Goal: Check status: Check status

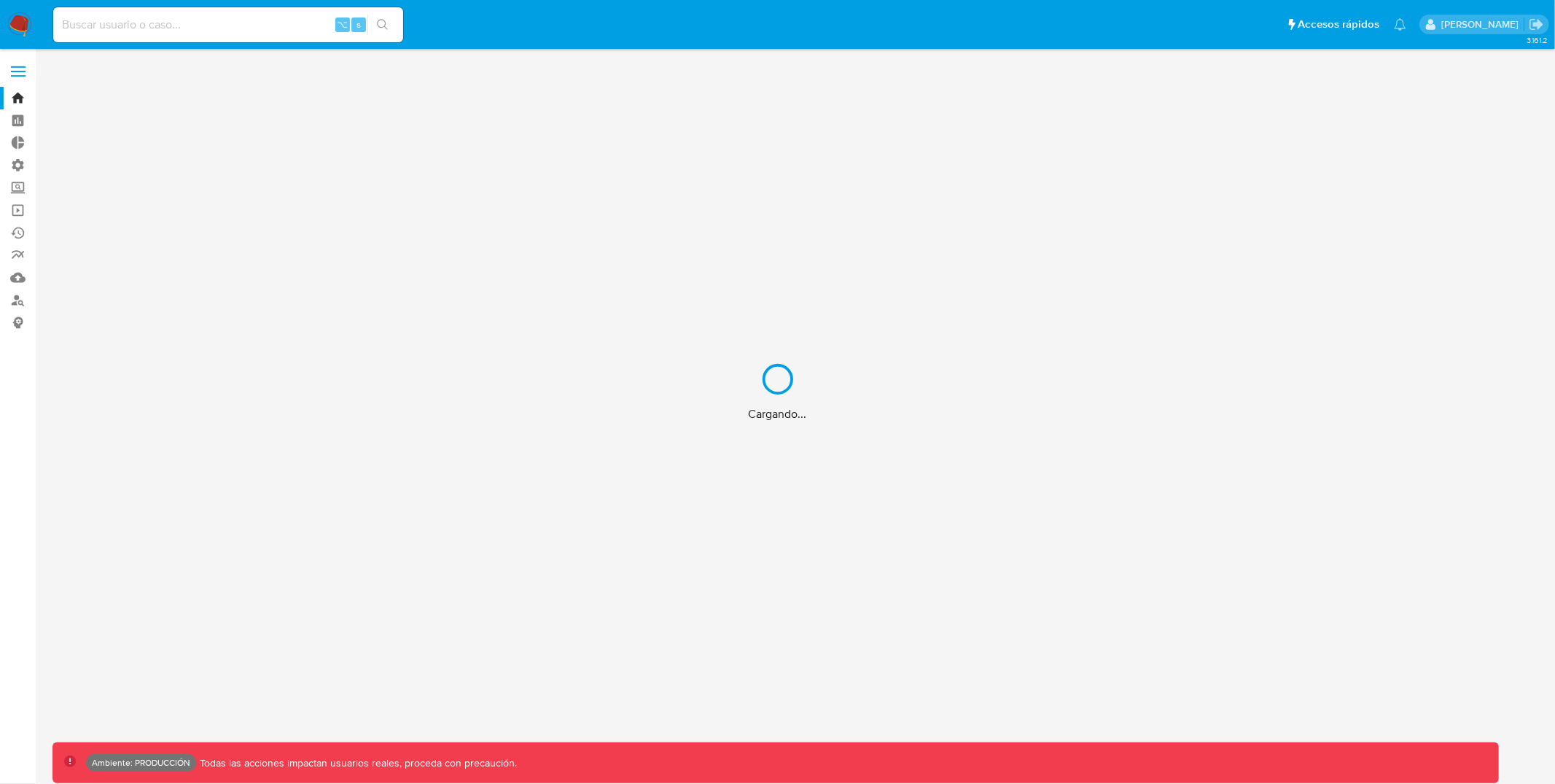
click at [20, 85] on div "Cargando..." at bounding box center [777, 392] width 1555 height 784
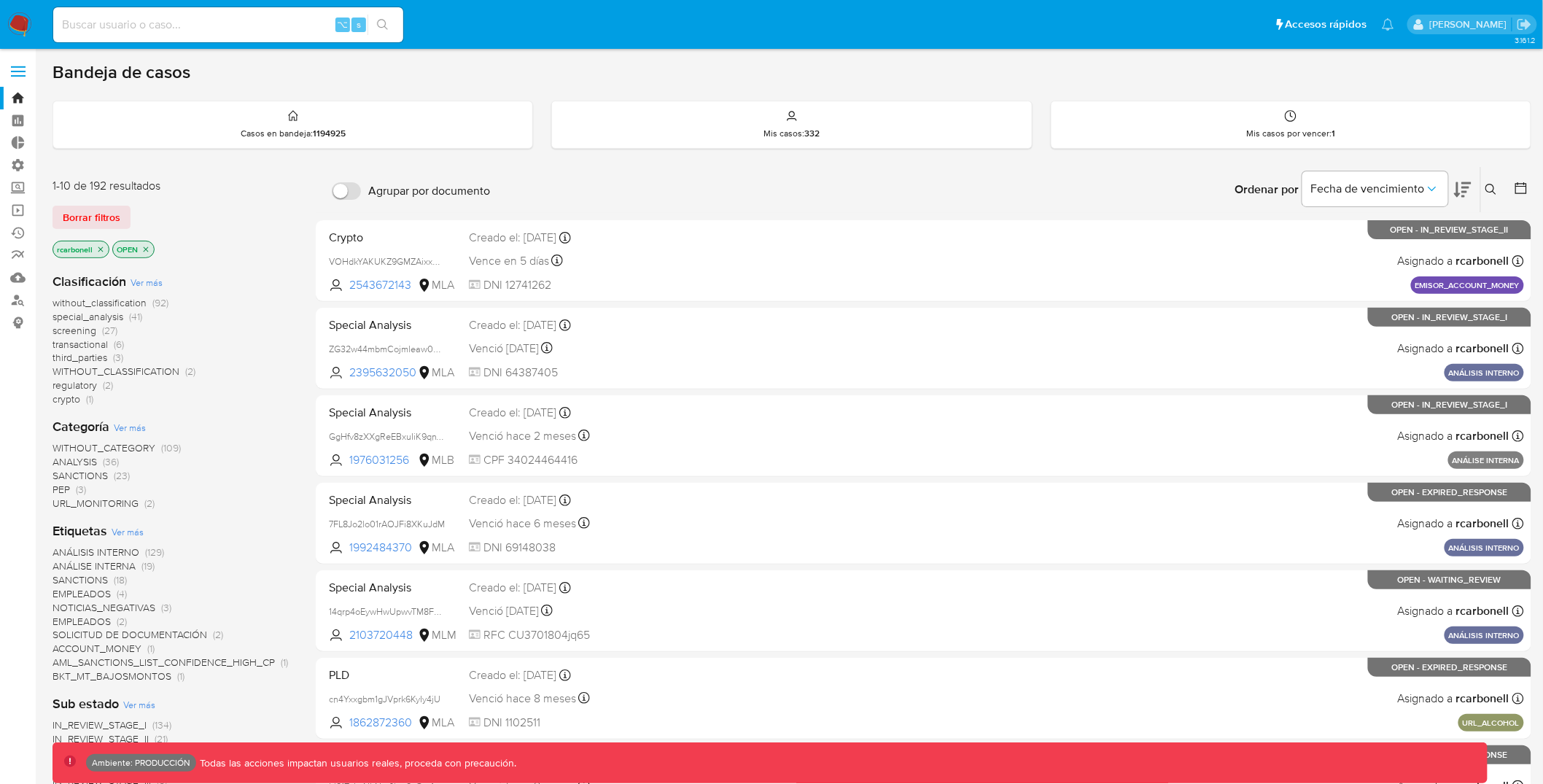
click at [22, 70] on span at bounding box center [18, 71] width 15 height 2
click at [0, 0] on input "checkbox" at bounding box center [0, 0] width 0 height 0
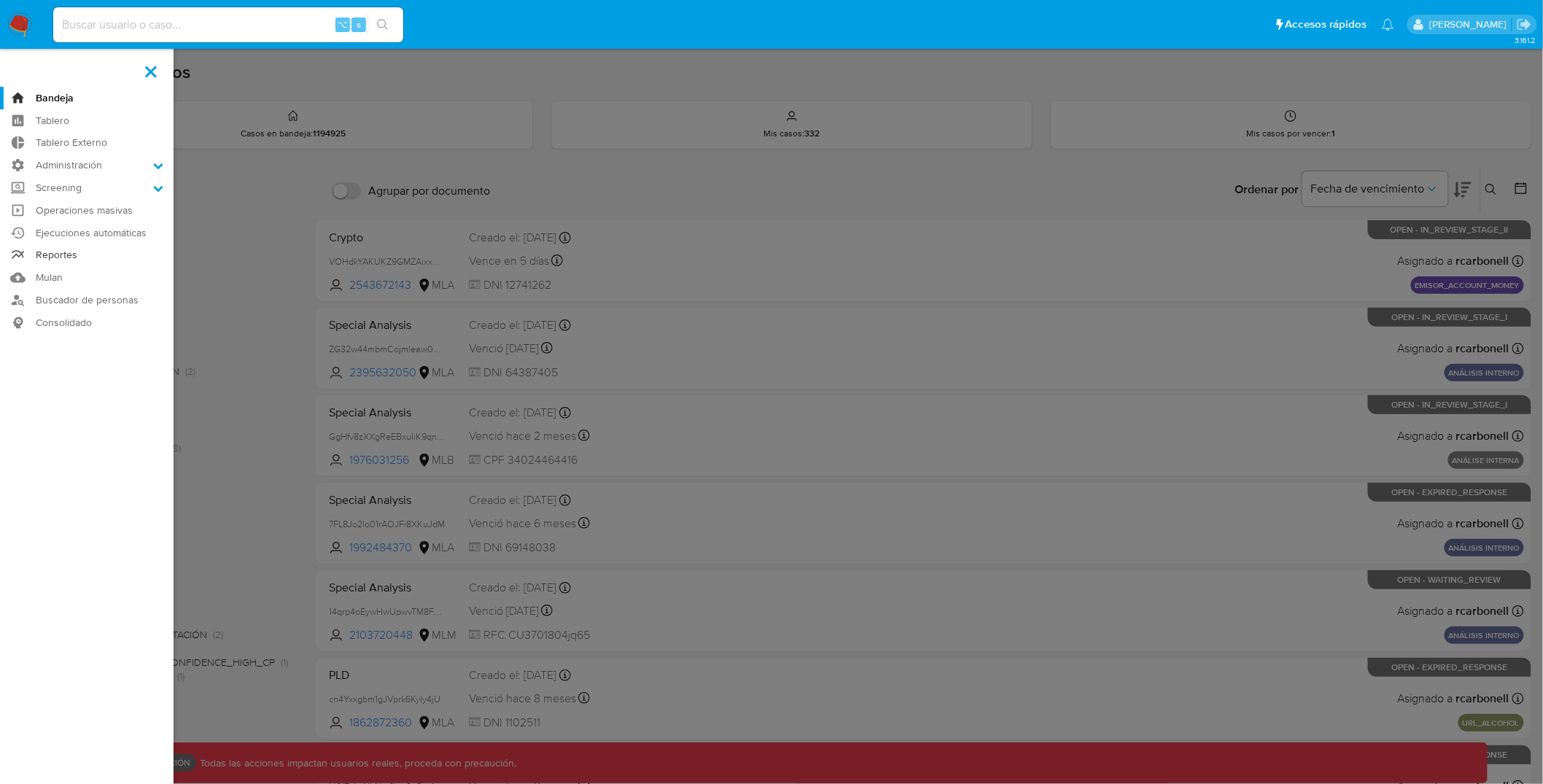
click at [67, 256] on link "Reportes" at bounding box center [87, 255] width 174 height 23
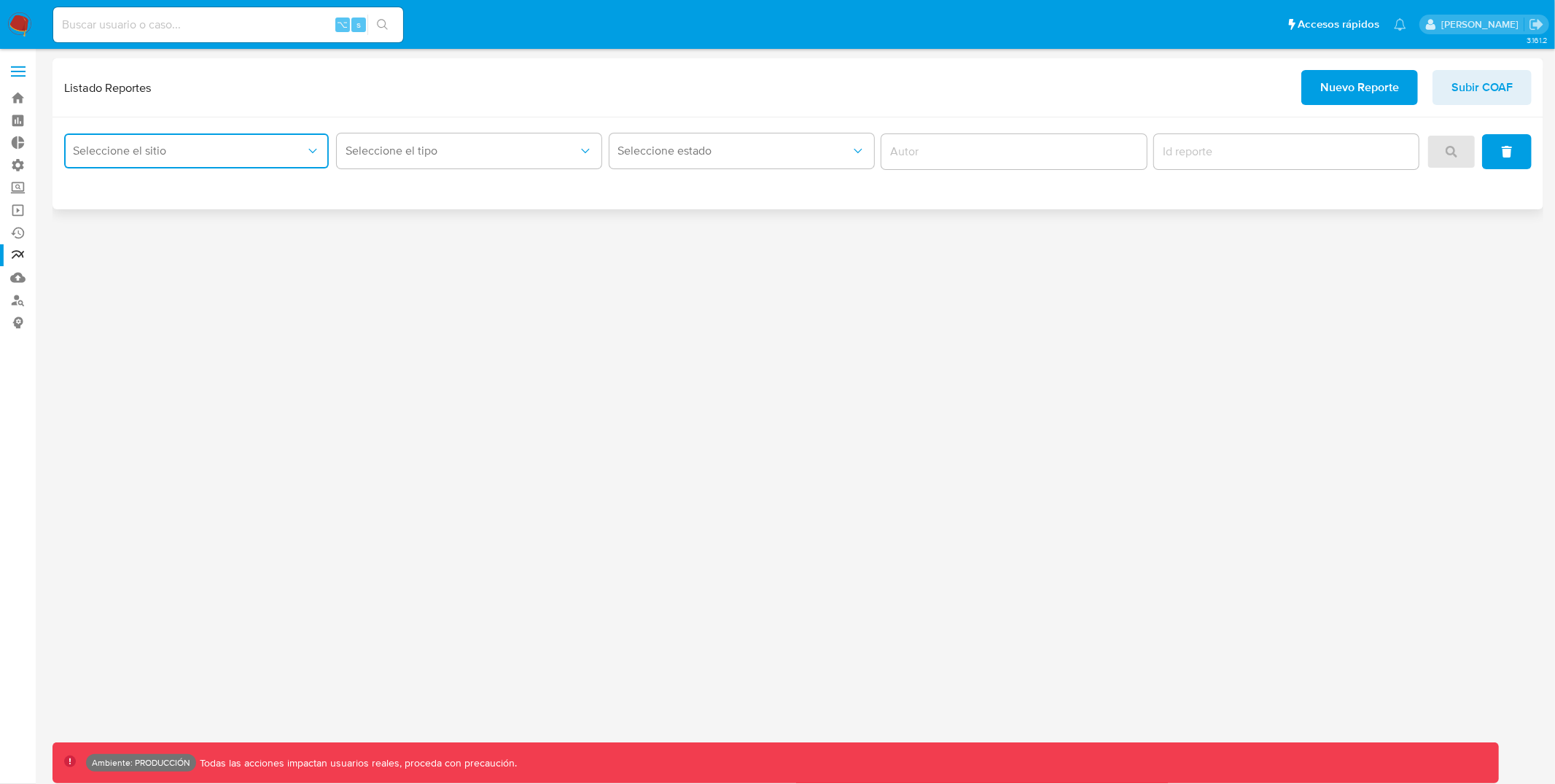
click at [216, 152] on span "Seleccione el sitio" at bounding box center [189, 151] width 232 height 15
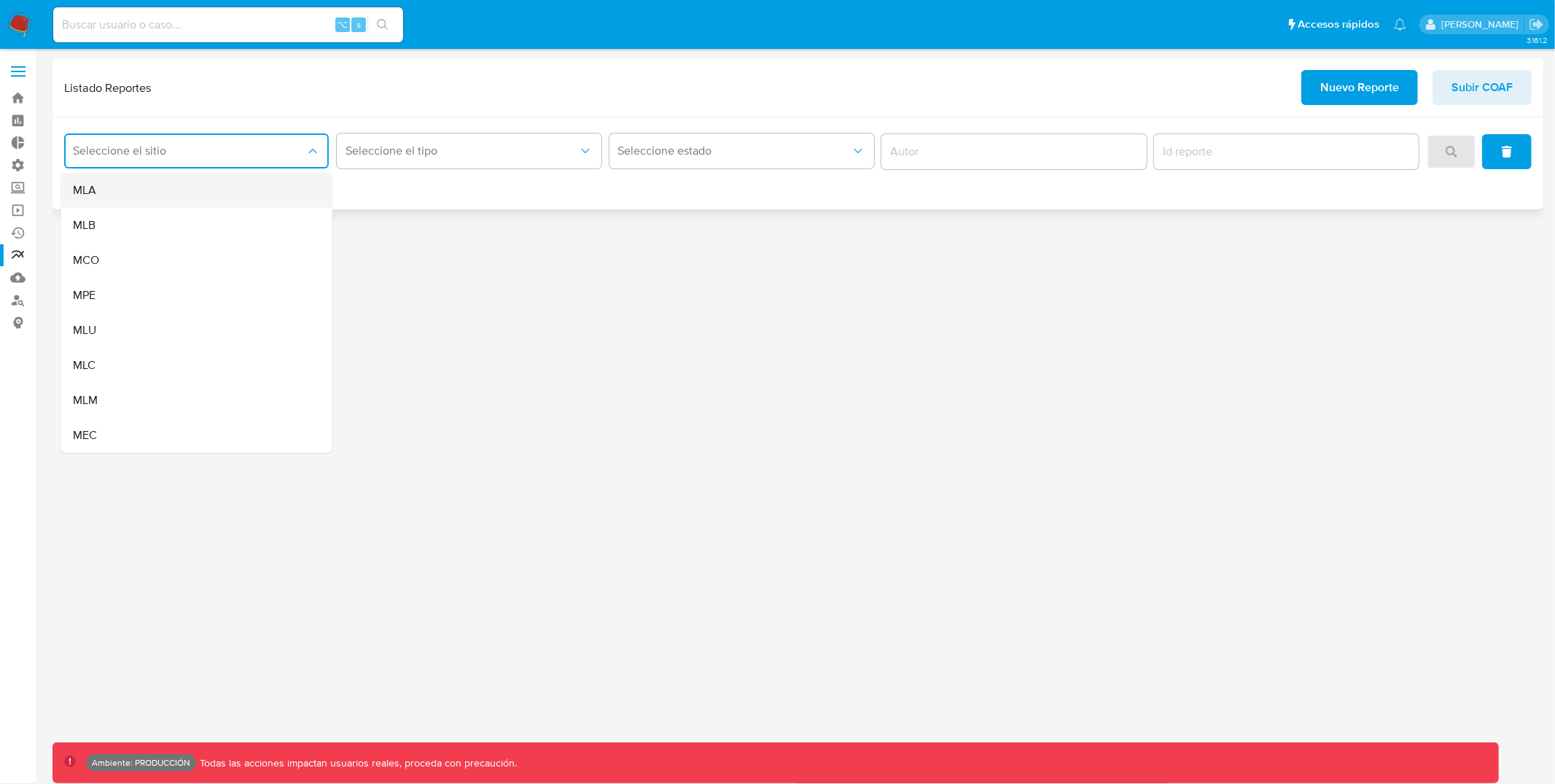
click at [176, 192] on div "MLA" at bounding box center [193, 190] width 239 height 35
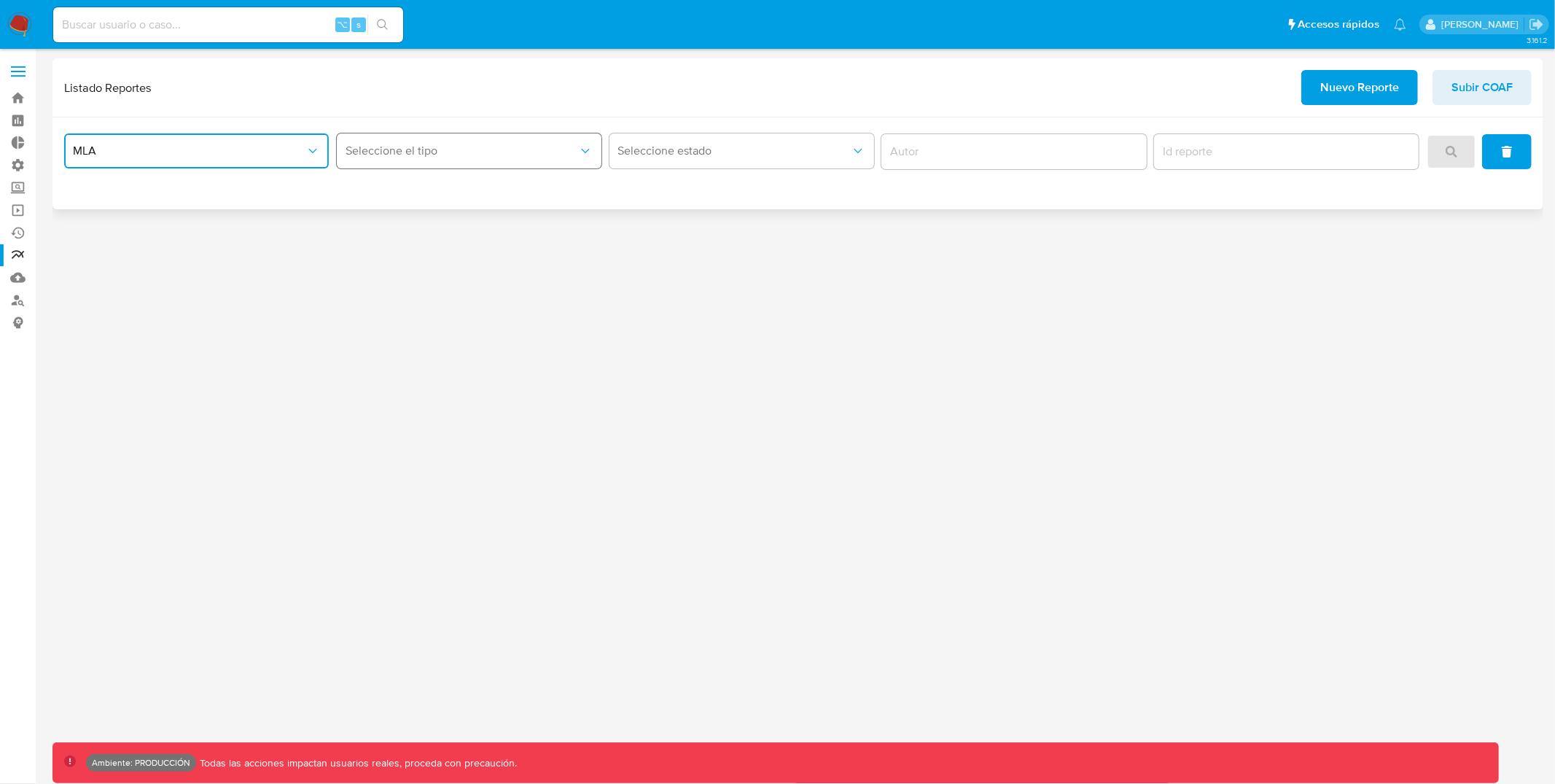
click at [495, 145] on span "Seleccione el tipo" at bounding box center [462, 151] width 232 height 15
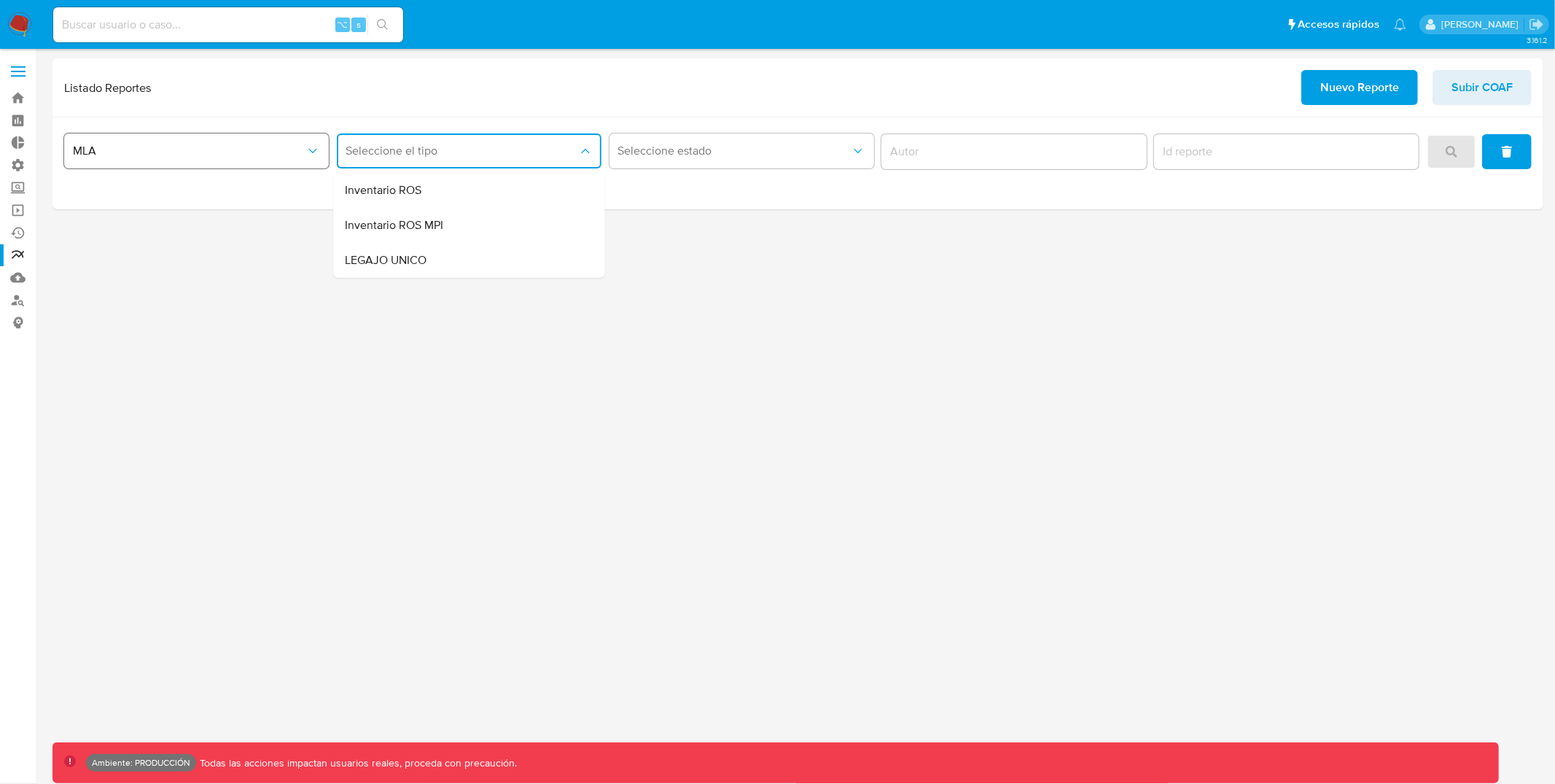
click at [241, 160] on button "MLA" at bounding box center [196, 150] width 265 height 35
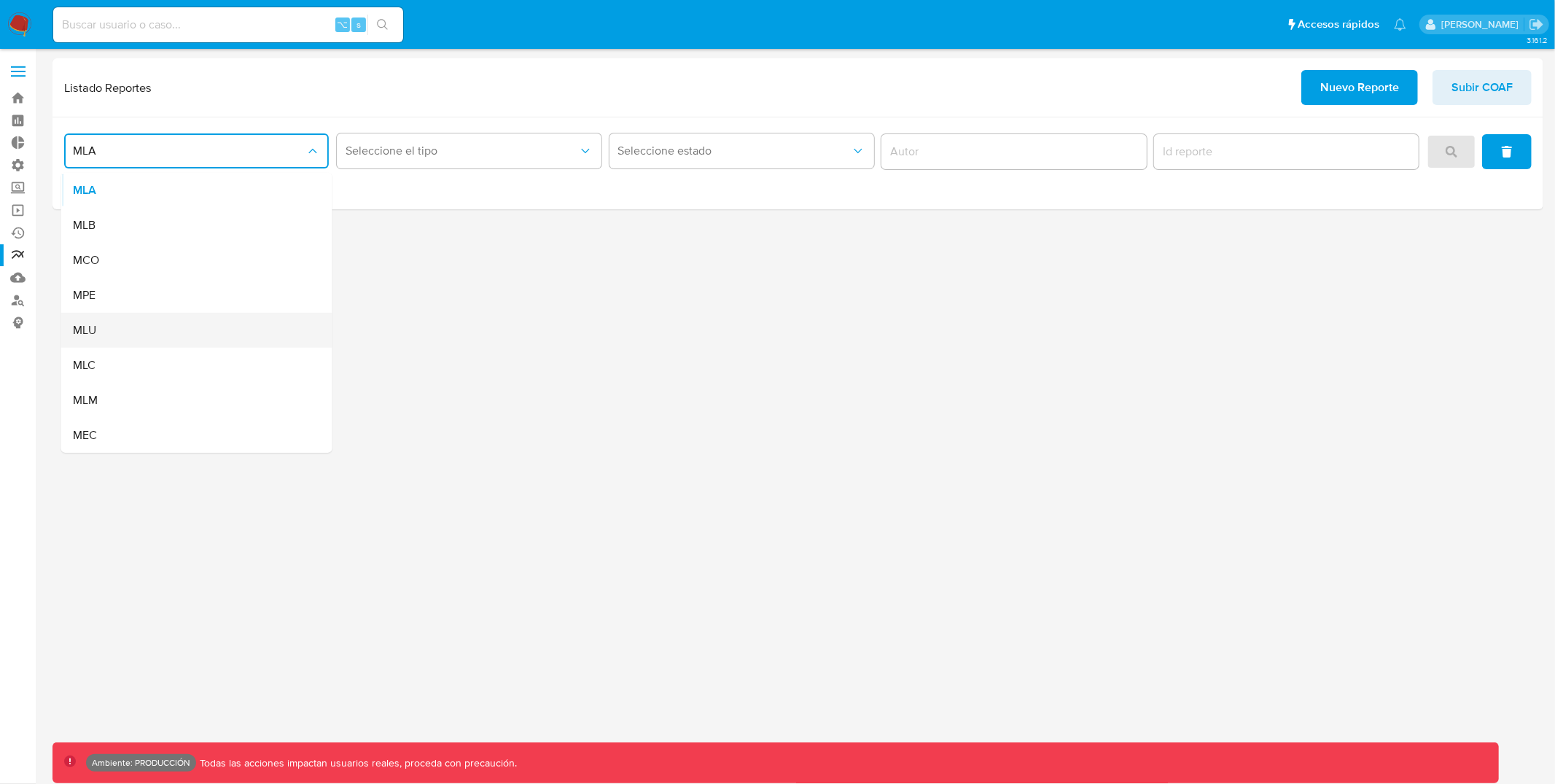
click at [124, 328] on div "MLU" at bounding box center [193, 330] width 239 height 35
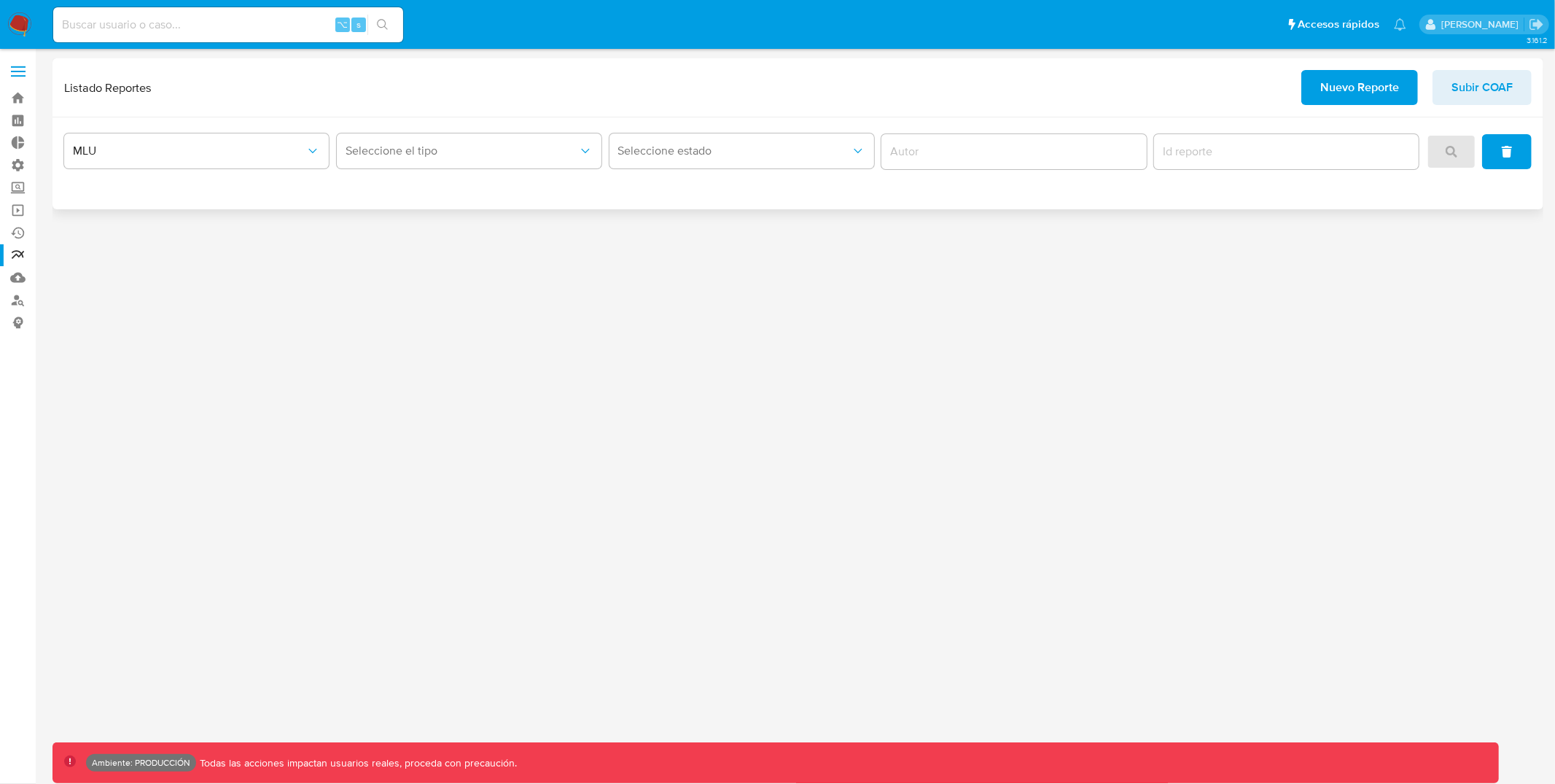
drag, startPoint x: 543, startPoint y: 132, endPoint x: 550, endPoint y: 131, distance: 7.1
click at [543, 132] on div "Seleccione el tipo" at bounding box center [469, 152] width 265 height 45
click at [543, 139] on button "Seleccione el tipo" at bounding box center [469, 150] width 265 height 35
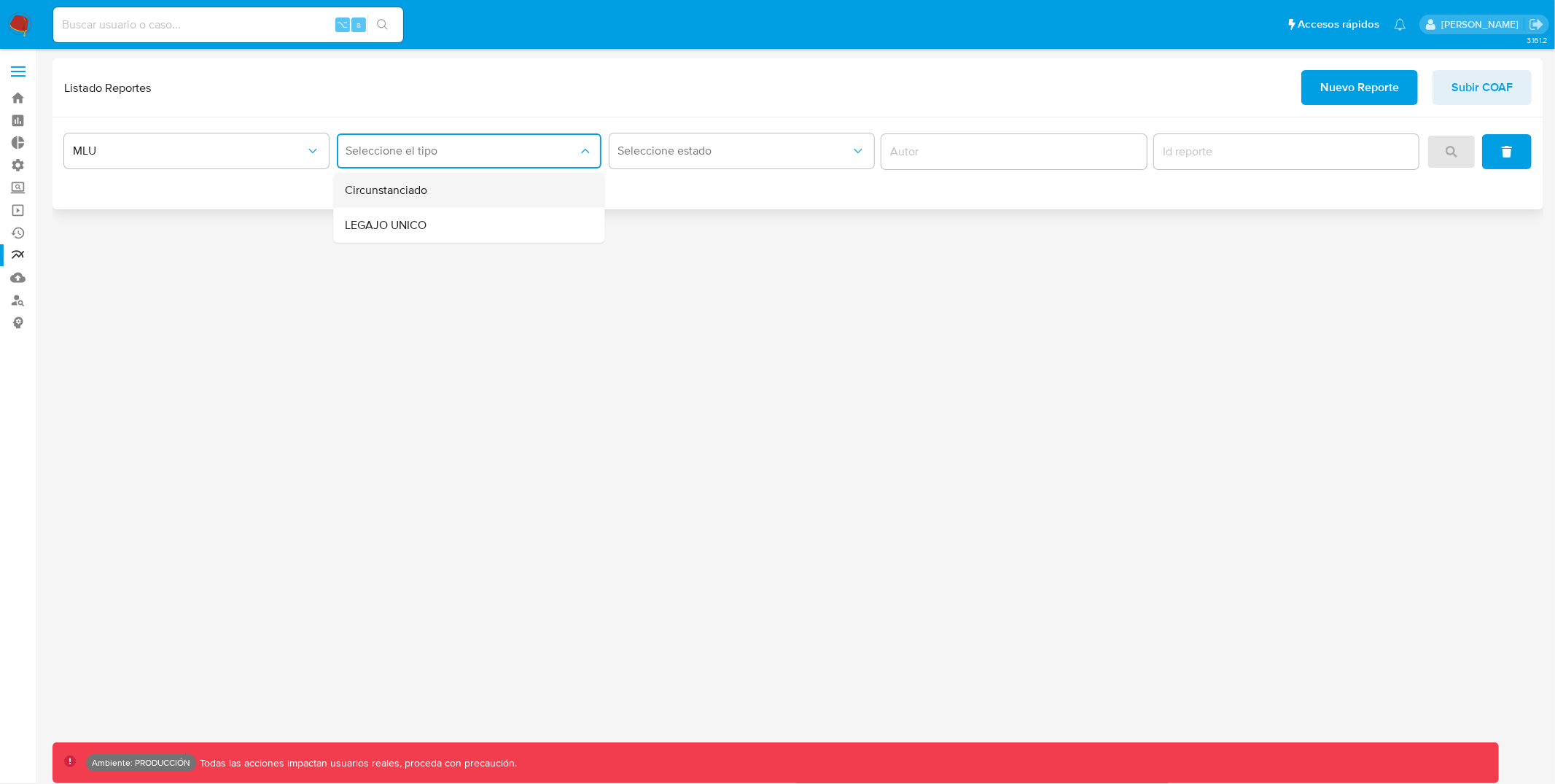
click at [481, 195] on div "Circunstanciado" at bounding box center [465, 190] width 239 height 35
click at [1465, 150] on button "search" at bounding box center [1451, 151] width 49 height 35
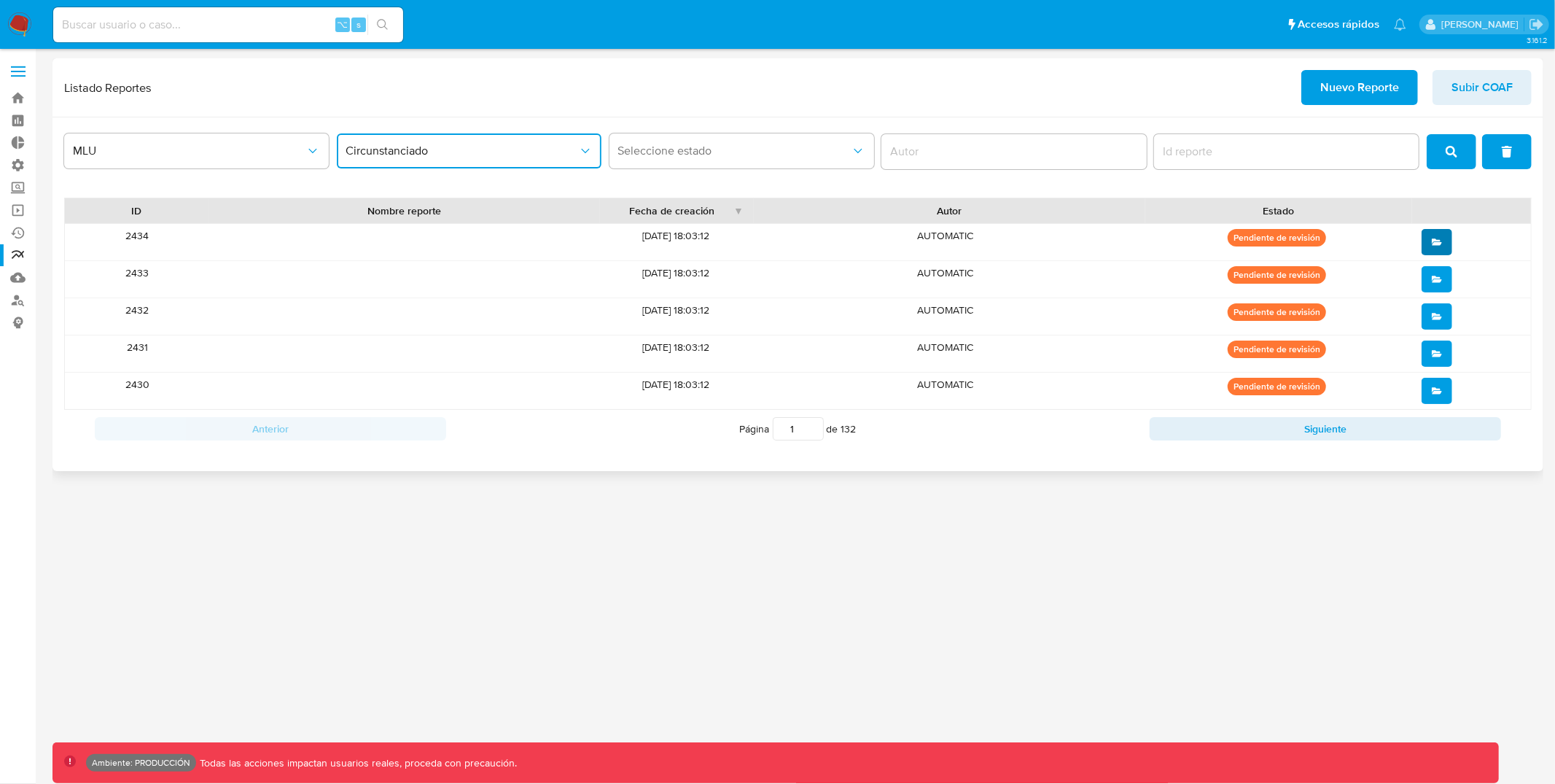
click at [1442, 246] on button "open" at bounding box center [1437, 243] width 31 height 27
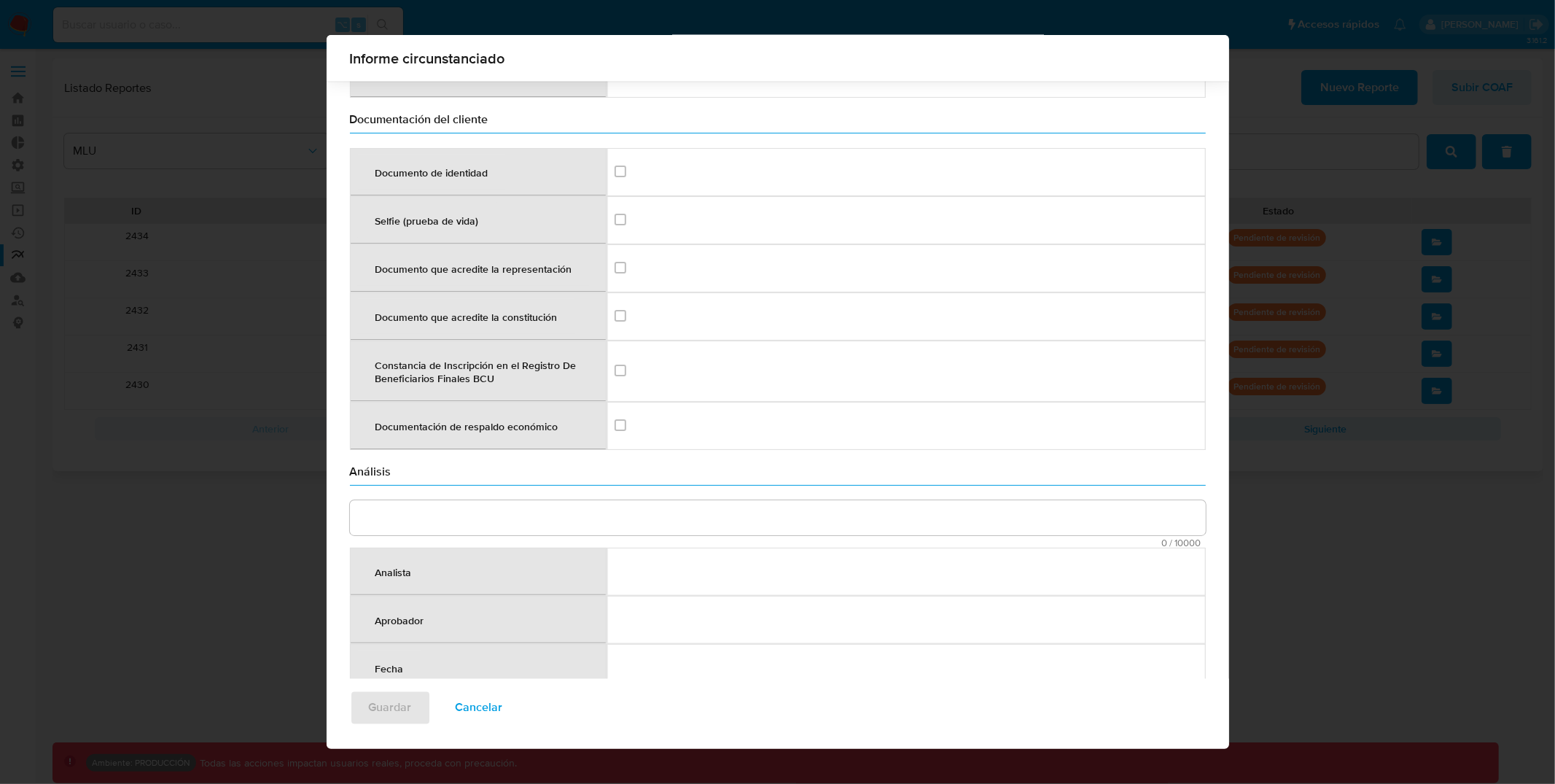
scroll to position [1933, 0]
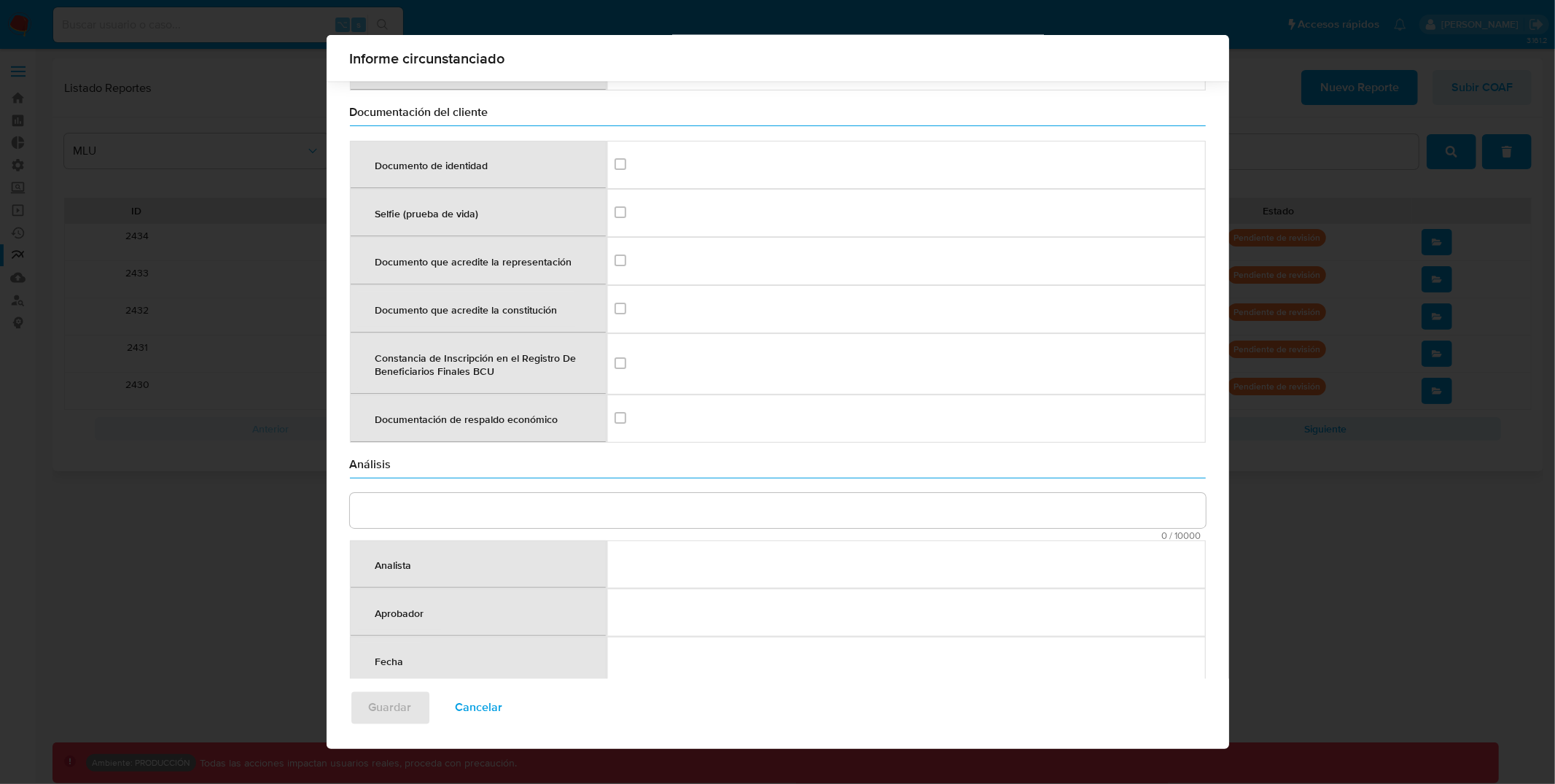
click at [424, 558] on th "Analista" at bounding box center [478, 563] width 257 height 48
click at [395, 556] on div "Analista" at bounding box center [393, 564] width 71 height 35
click at [394, 556] on div "Analista" at bounding box center [393, 564] width 71 height 35
click at [381, 599] on div "Aprobador" at bounding box center [399, 612] width 84 height 35
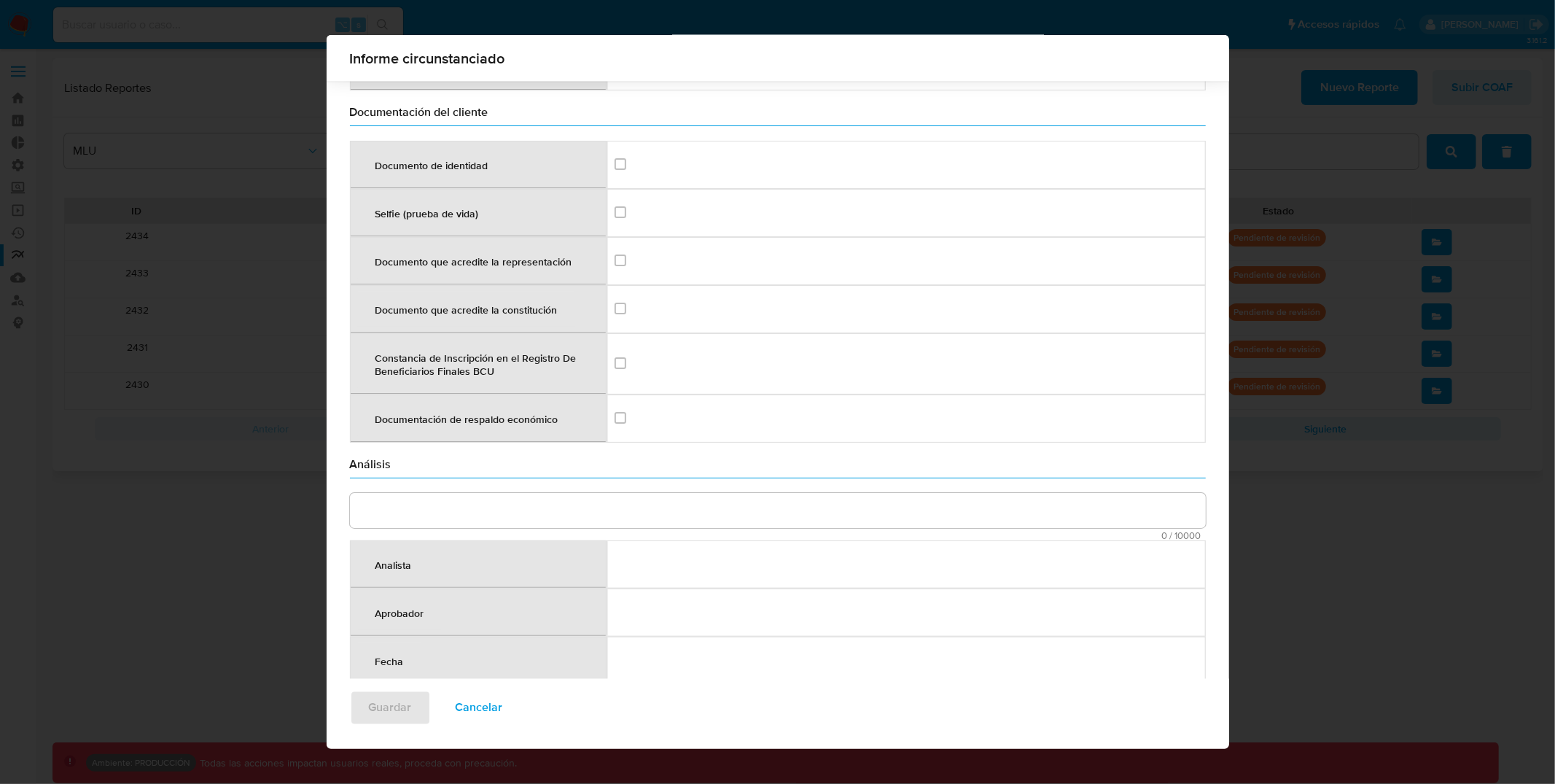
click at [381, 599] on div "Aprobador" at bounding box center [399, 612] width 84 height 35
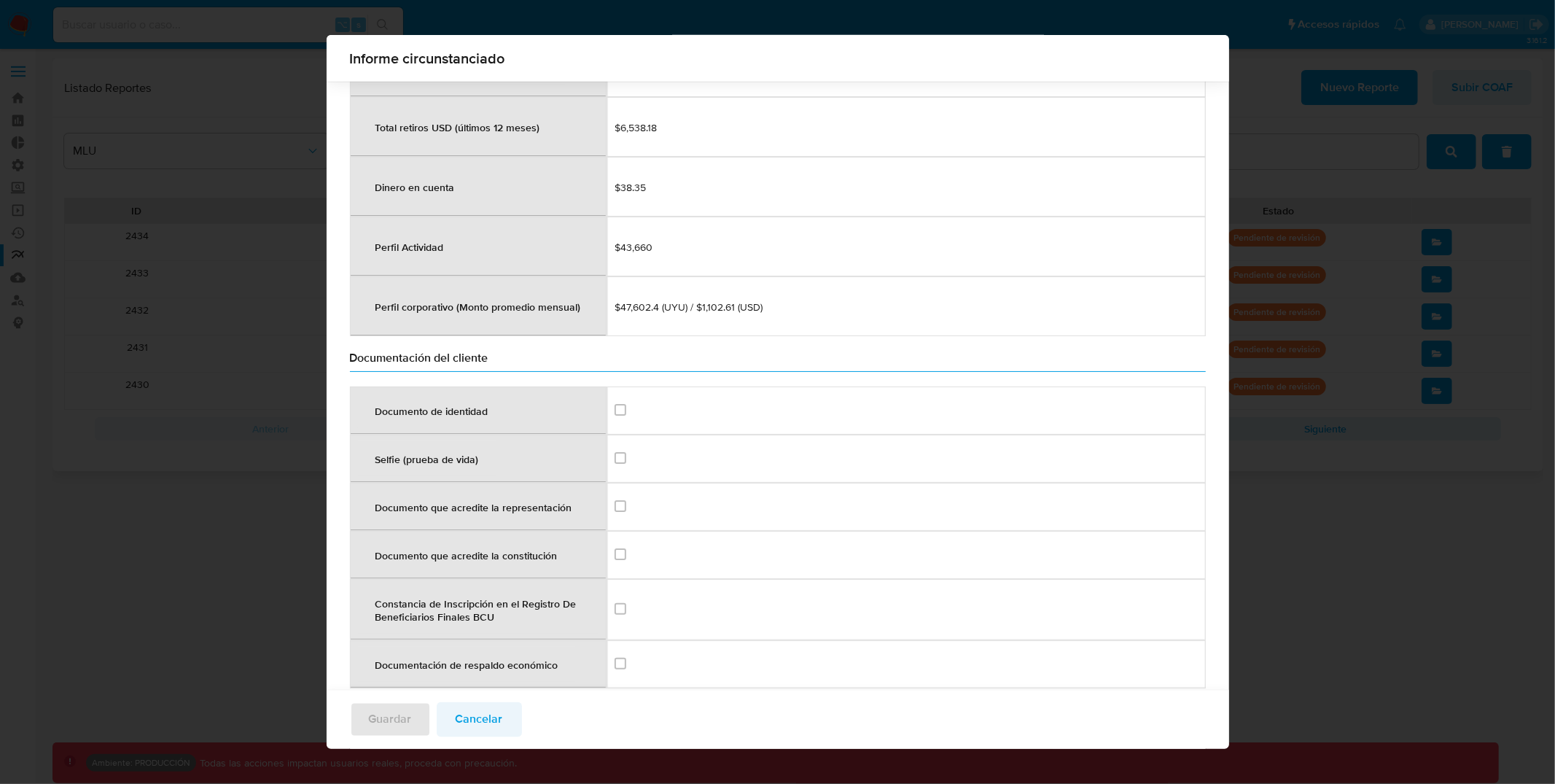
scroll to position [1925, 0]
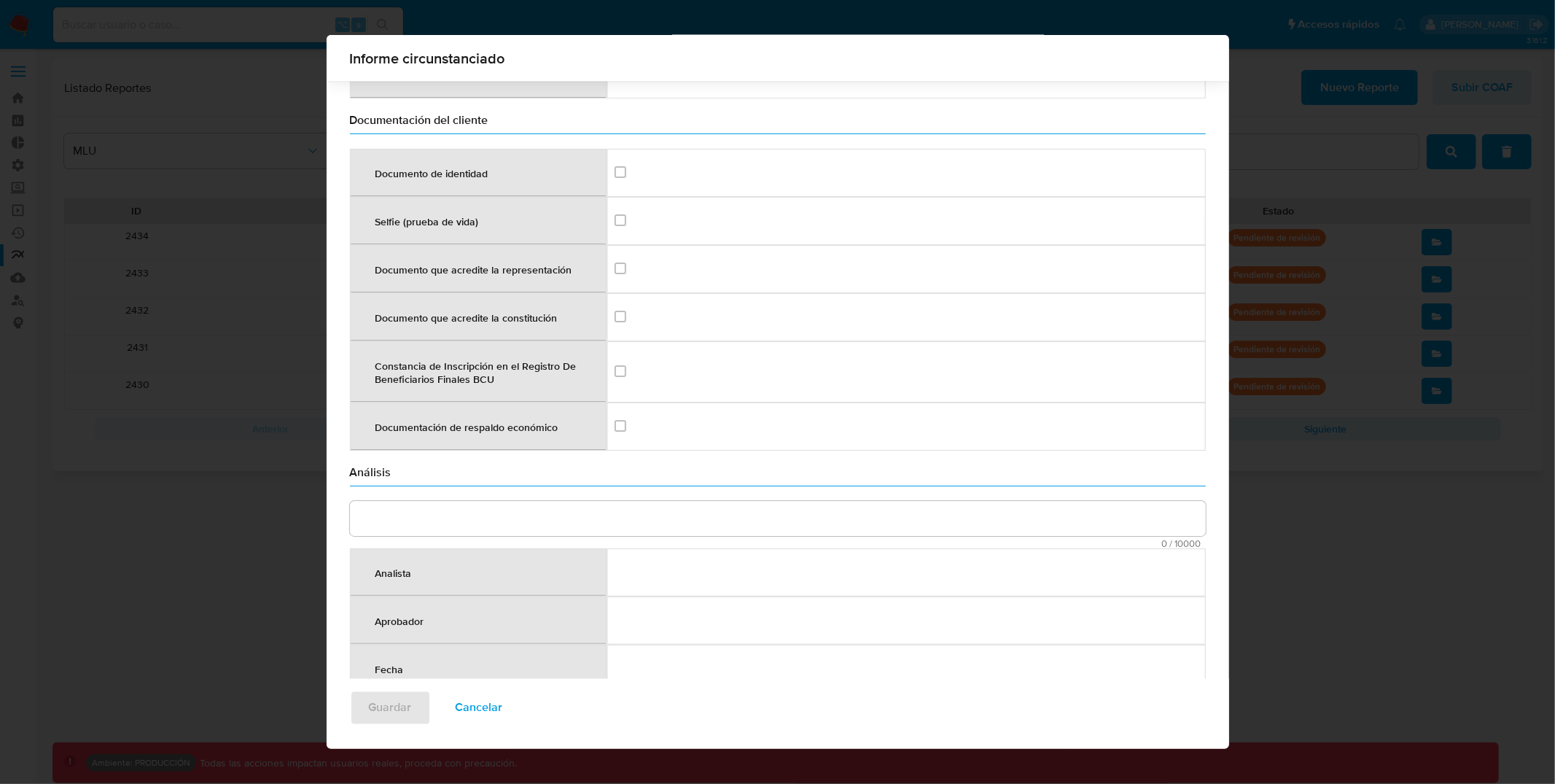
drag, startPoint x: 494, startPoint y: 714, endPoint x: 535, endPoint y: 677, distance: 55.2
click at [535, 677] on div "Informe circunstanciado Datos identificatorios Número de documento / RUT RUT 16…" at bounding box center [777, 392] width 902 height 714
click at [409, 612] on div "Aprobador" at bounding box center [399, 620] width 84 height 35
click at [408, 611] on div "Aprobador" at bounding box center [399, 620] width 84 height 35
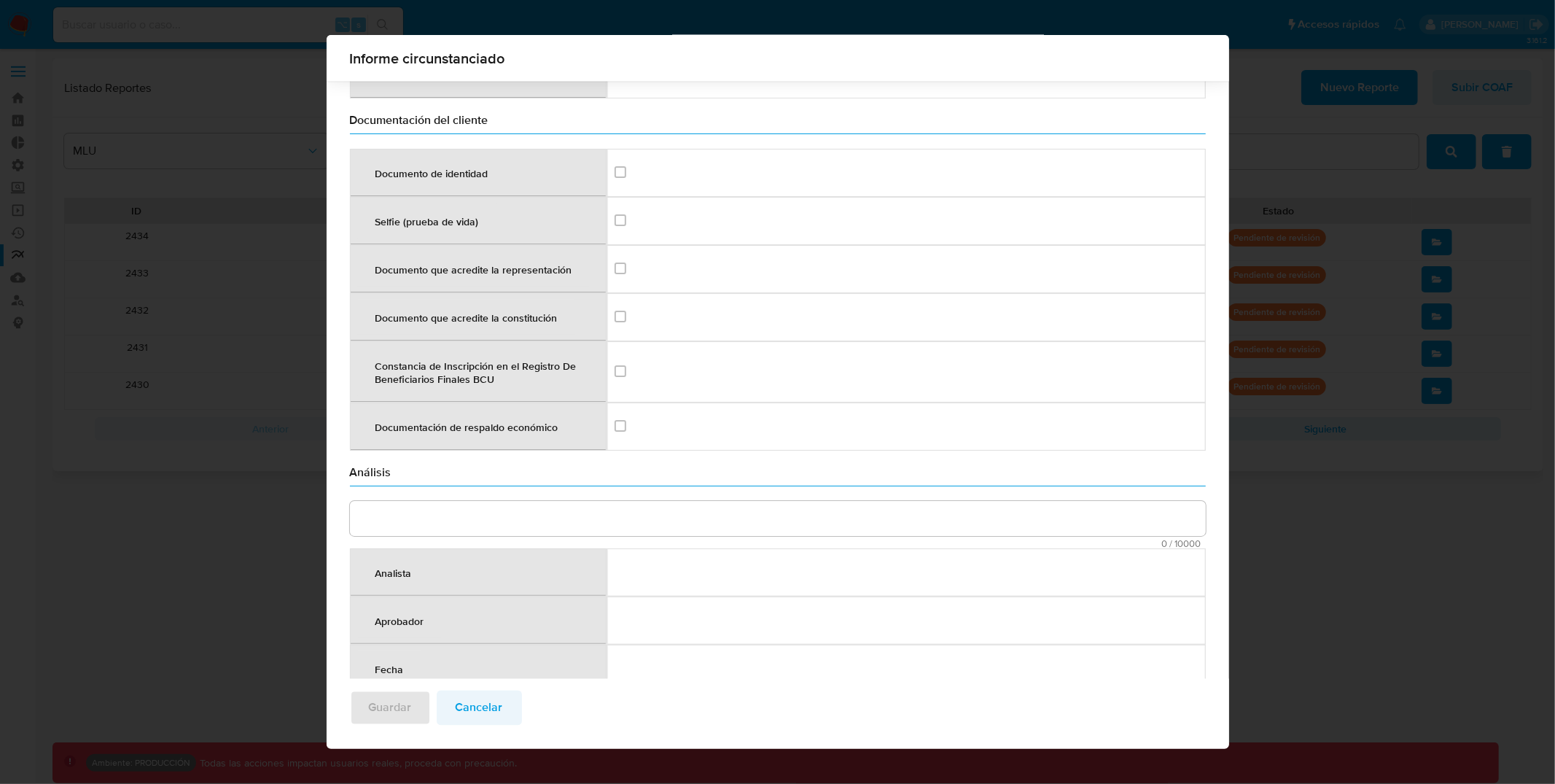
click at [470, 703] on span "Cancelar" at bounding box center [479, 707] width 48 height 32
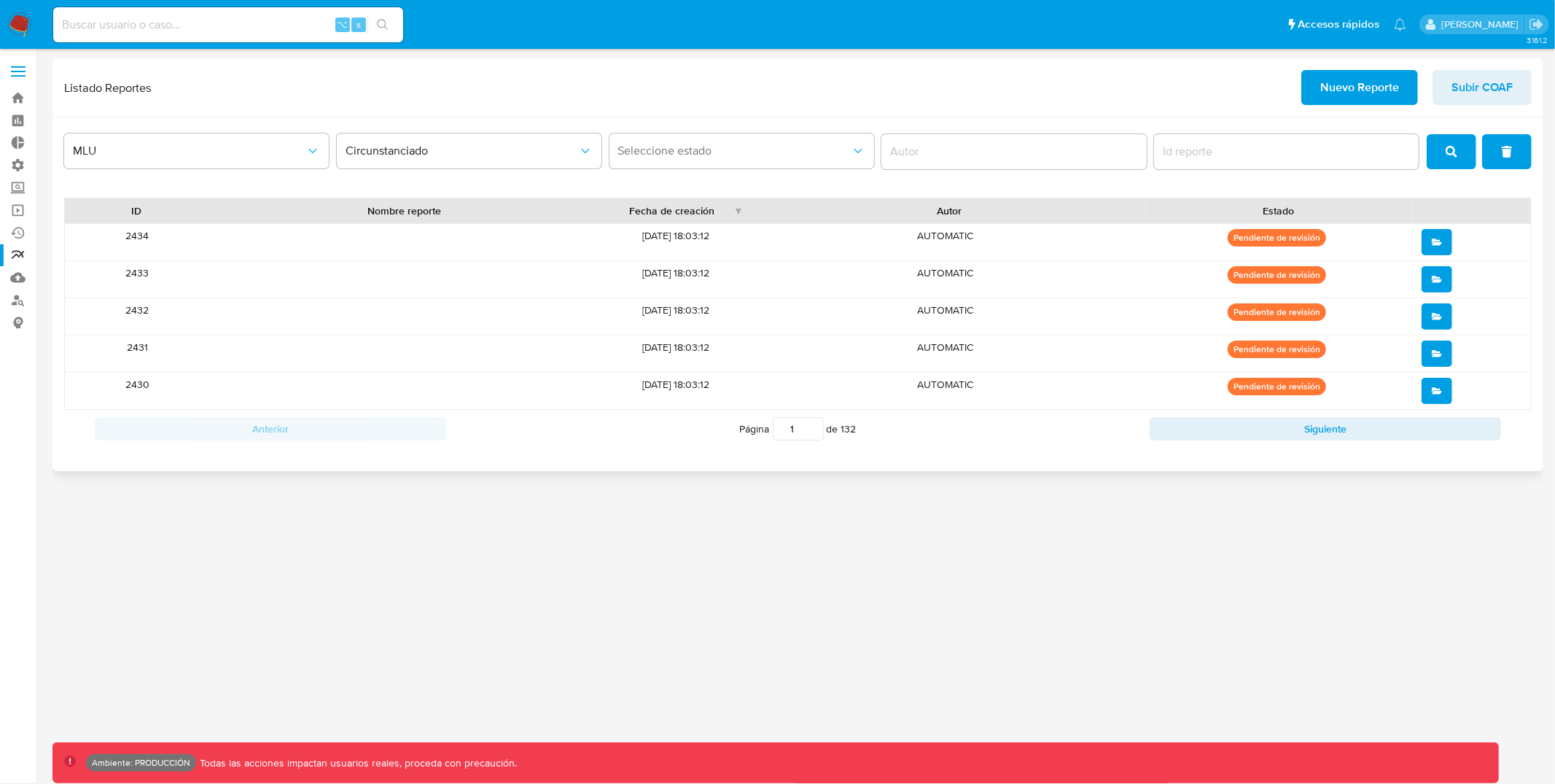
click at [699, 70] on div "Listado Reportes Nuevo Reporte Subir COAF" at bounding box center [797, 87] width 1467 height 35
drag, startPoint x: 122, startPoint y: 233, endPoint x: 1380, endPoint y: 232, distance: 1258.0
click at [1380, 232] on div "2434 02/10/2025 18:03:12 AUTOMATIC Pendiente de revisión" at bounding box center [798, 242] width 1467 height 37
click at [172, 245] on div "2434" at bounding box center [137, 242] width 144 height 37
click at [129, 247] on div "2434" at bounding box center [137, 242] width 144 height 37
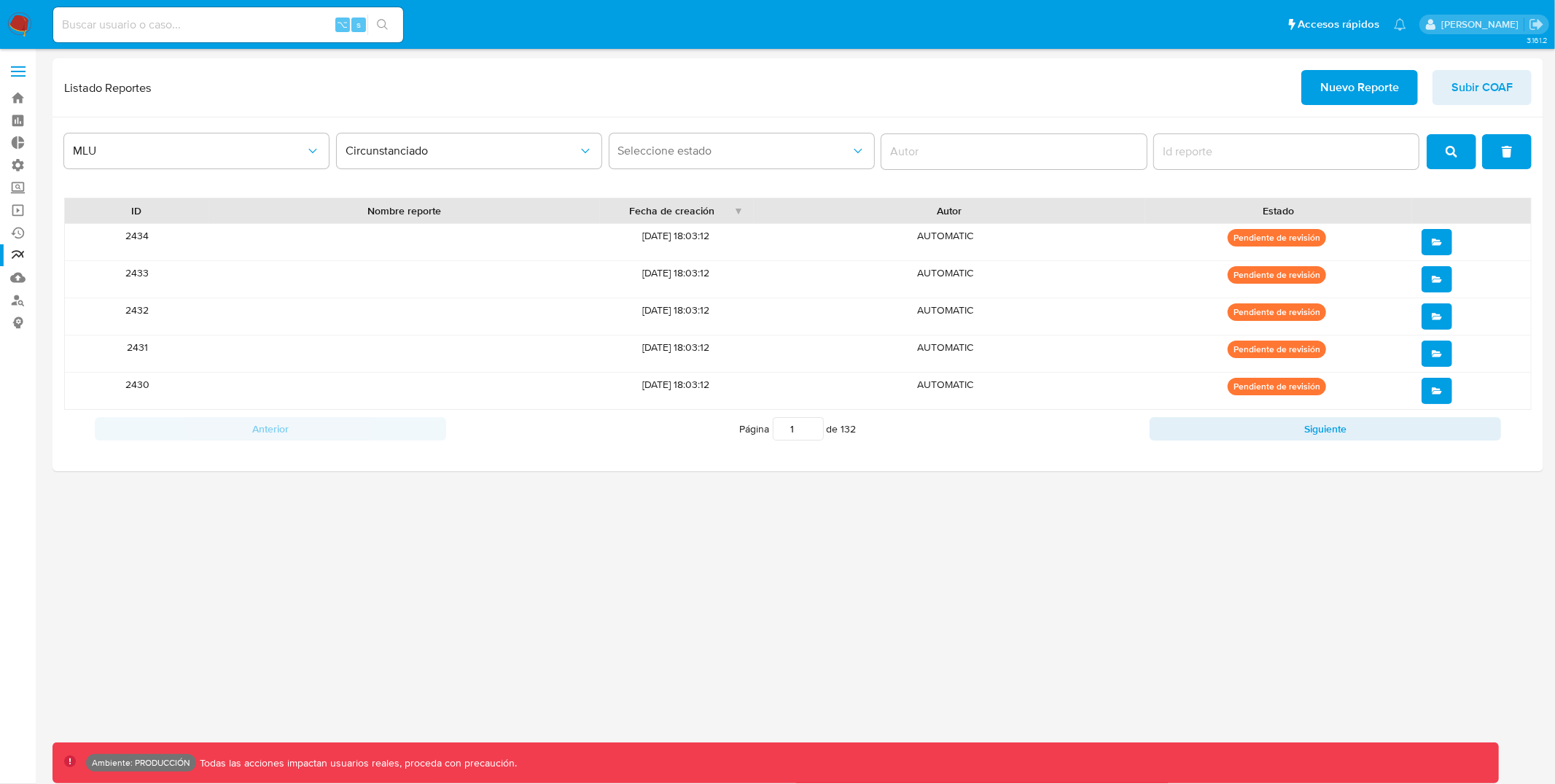
click at [130, 238] on div "2434" at bounding box center [137, 242] width 144 height 37
click at [131, 240] on div "2434" at bounding box center [137, 242] width 144 height 37
drag, startPoint x: 123, startPoint y: 240, endPoint x: 161, endPoint y: 240, distance: 38.0
click at [161, 240] on div "2434" at bounding box center [137, 242] width 144 height 37
click at [128, 238] on div "2434" at bounding box center [137, 242] width 144 height 37
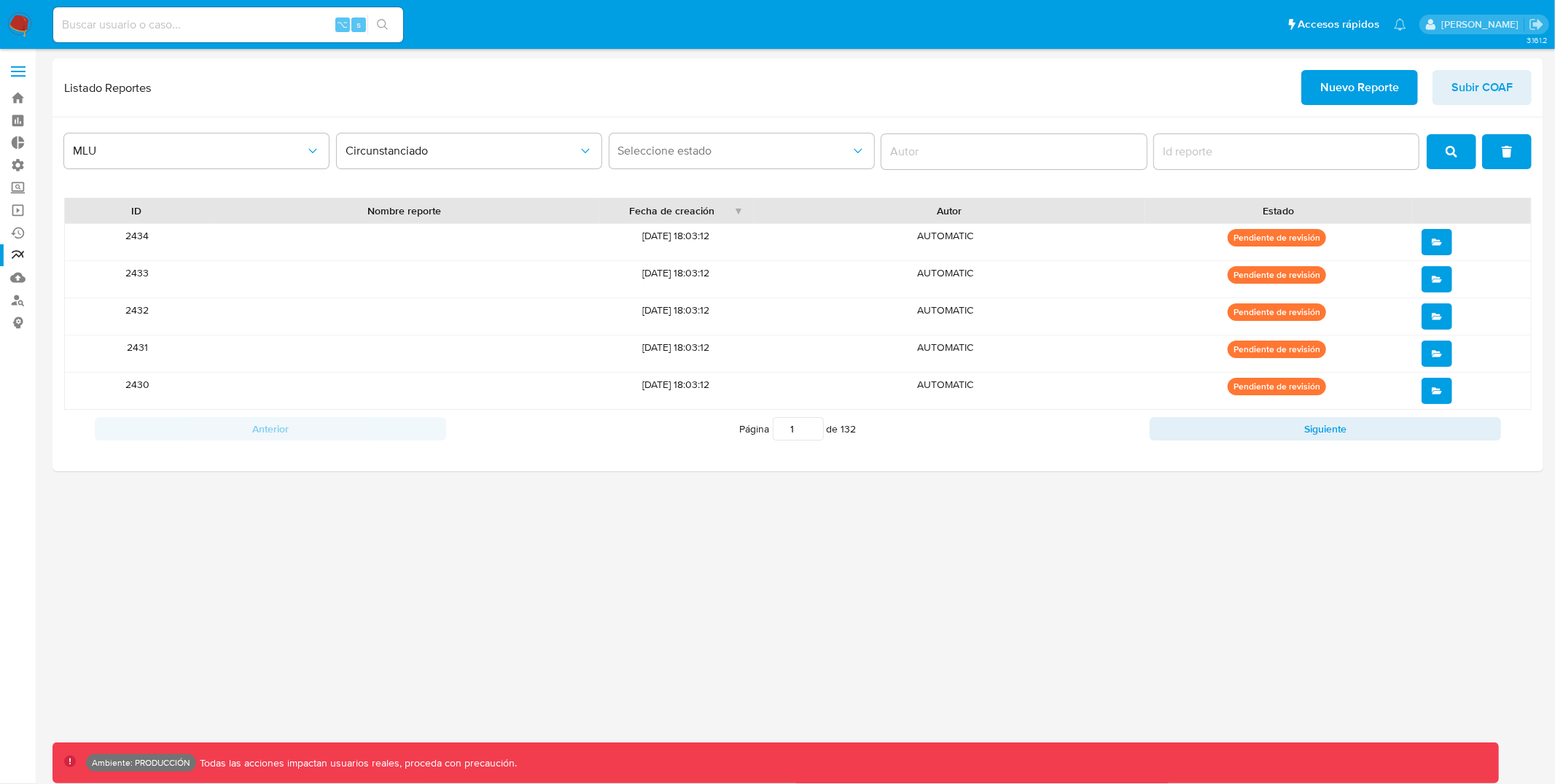
click at [128, 238] on div "2434" at bounding box center [137, 242] width 144 height 37
click at [1080, 106] on div "Listado Reportes Nuevo Reporte Subir COAF" at bounding box center [797, 88] width 1491 height 59
click at [139, 240] on div "2434" at bounding box center [137, 242] width 144 height 37
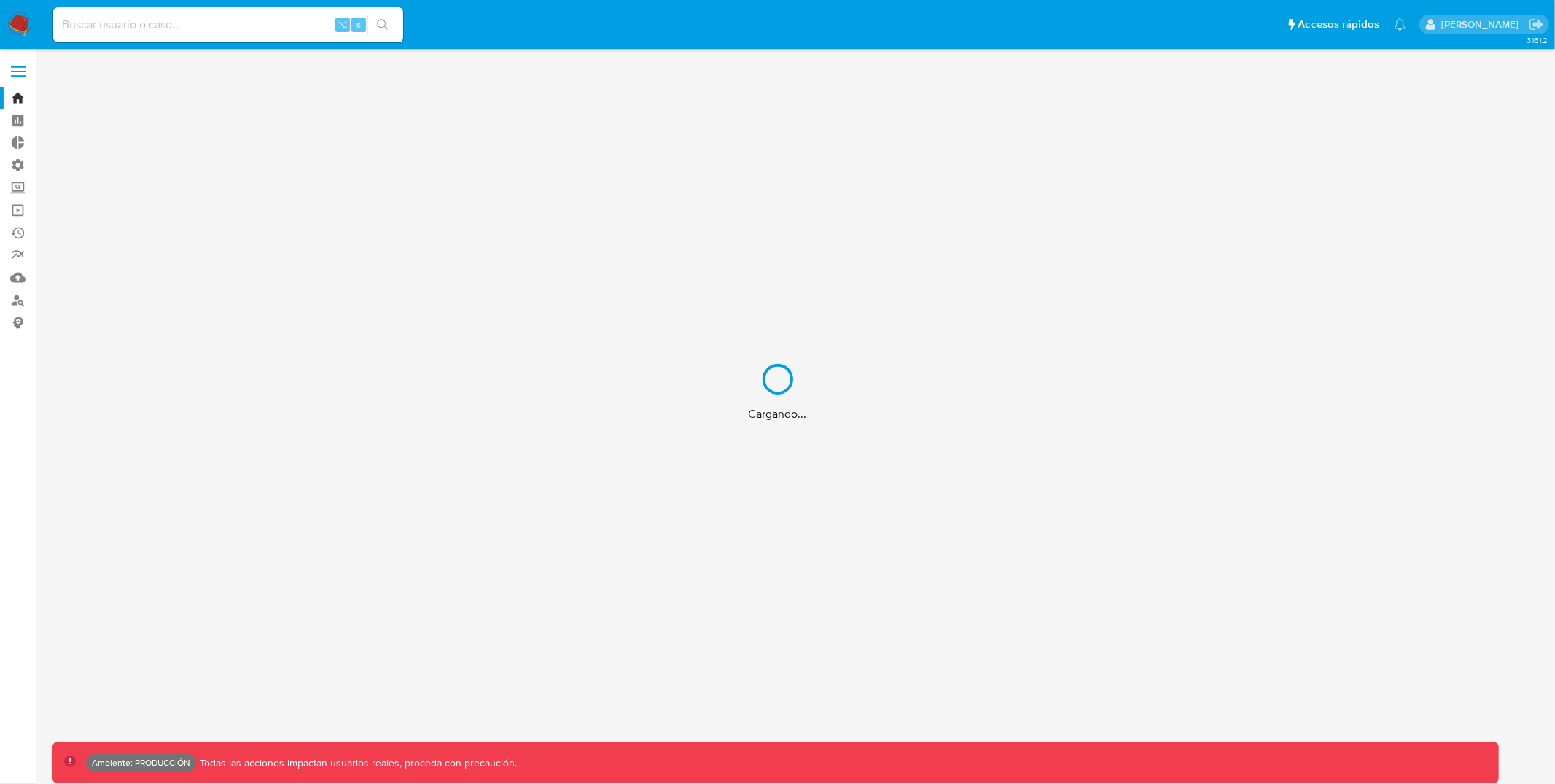
click at [265, 22] on div "Cargando..." at bounding box center [777, 392] width 1555 height 784
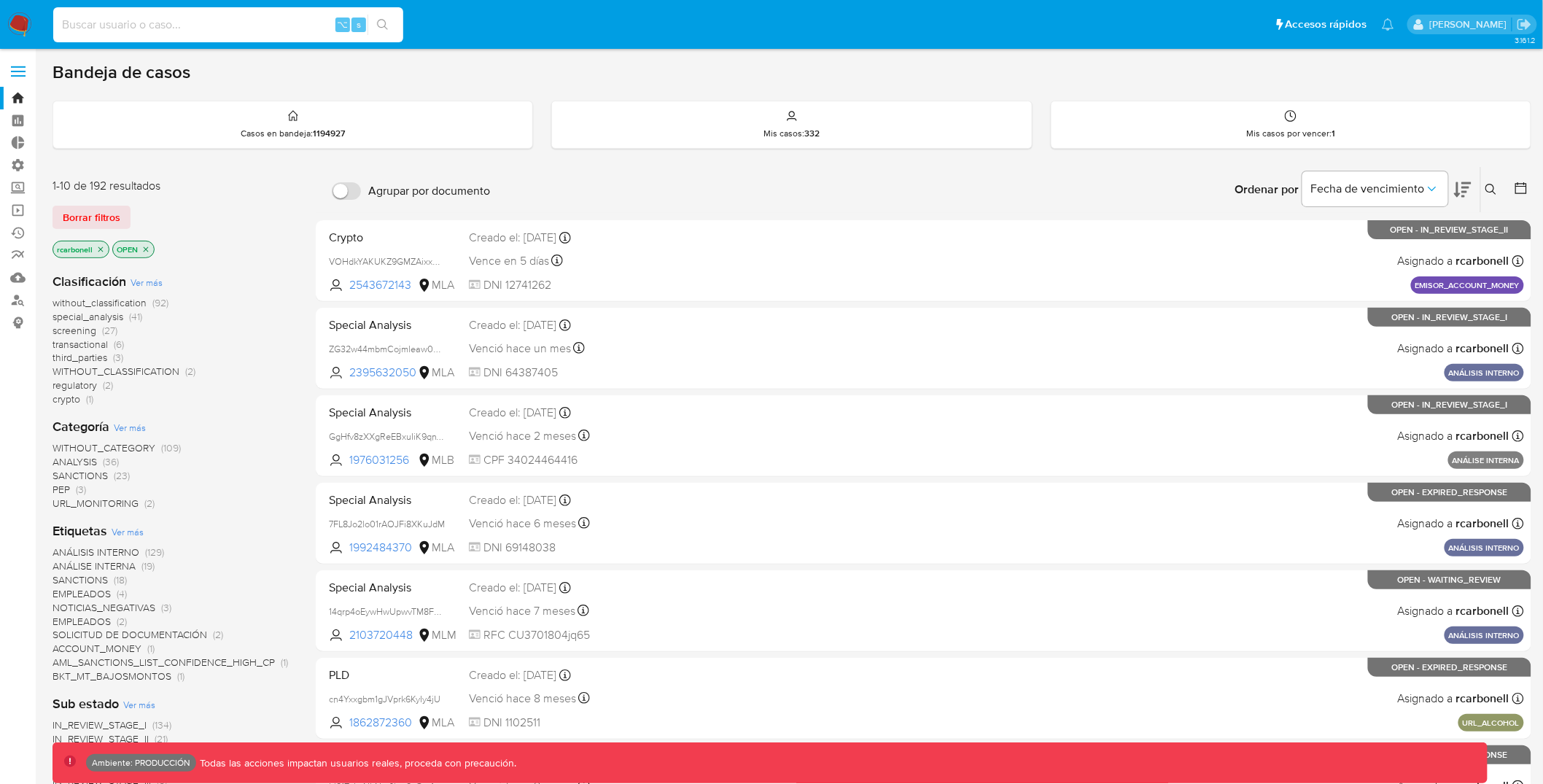
click at [261, 28] on input at bounding box center [228, 25] width 350 height 19
paste input "320211707"
click at [401, 21] on input "320211707" at bounding box center [228, 25] width 350 height 19
type input "320211707"
click at [388, 22] on icon "search-icon" at bounding box center [383, 24] width 12 height 12
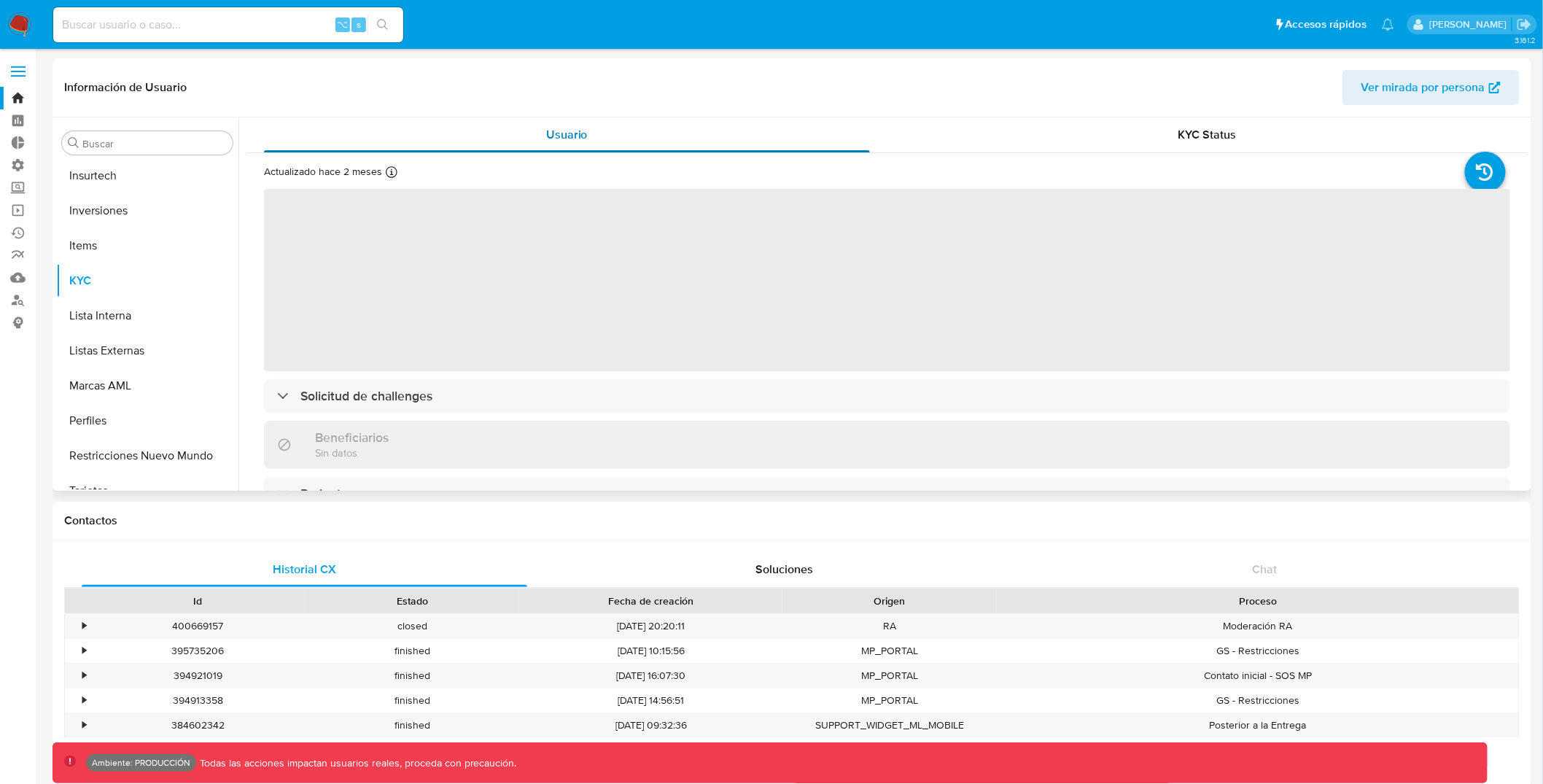
scroll to position [755, 0]
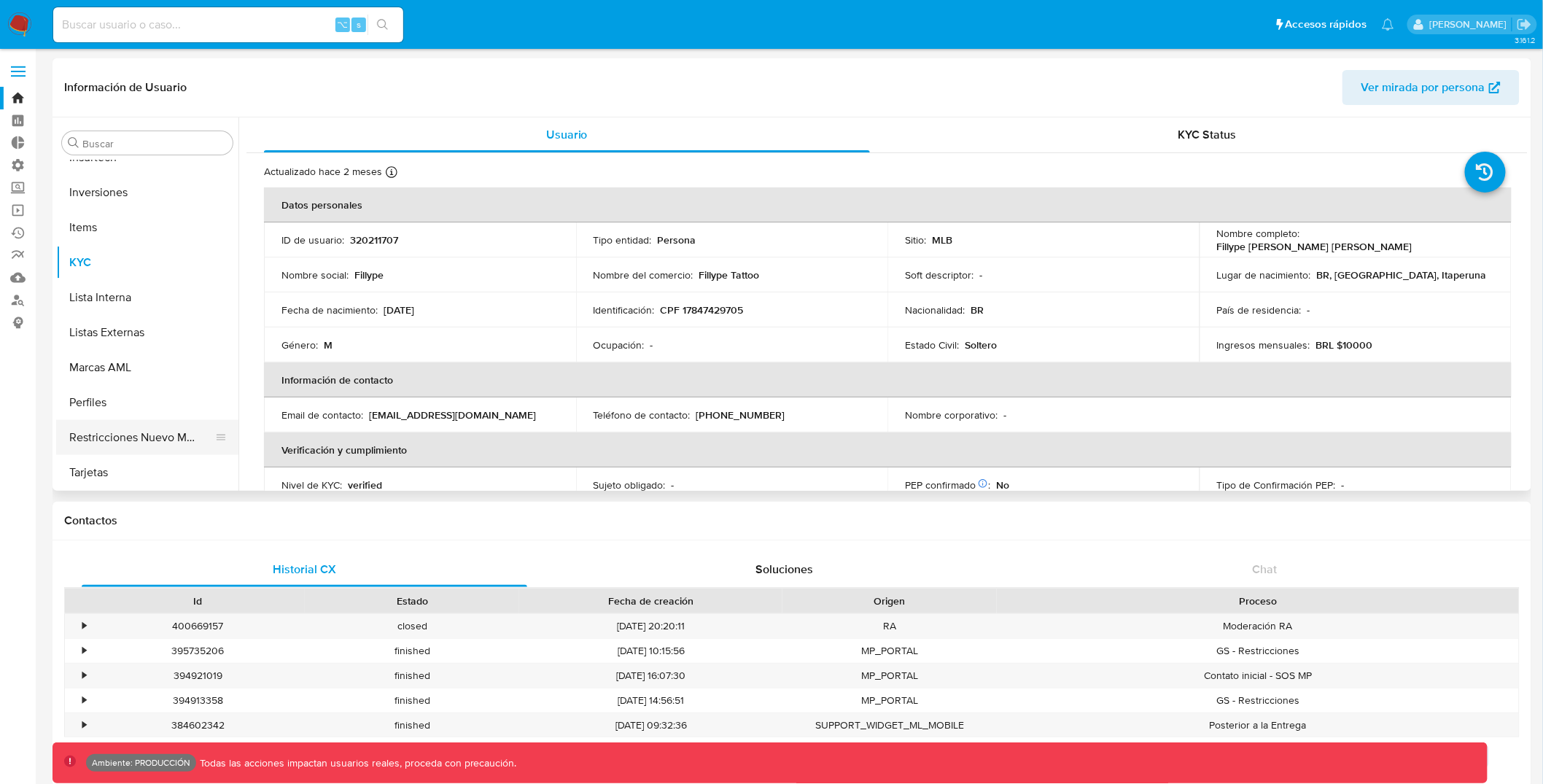
select select "10"
click at [104, 439] on button "Restricciones Nuevo Mundo" at bounding box center [142, 437] width 171 height 35
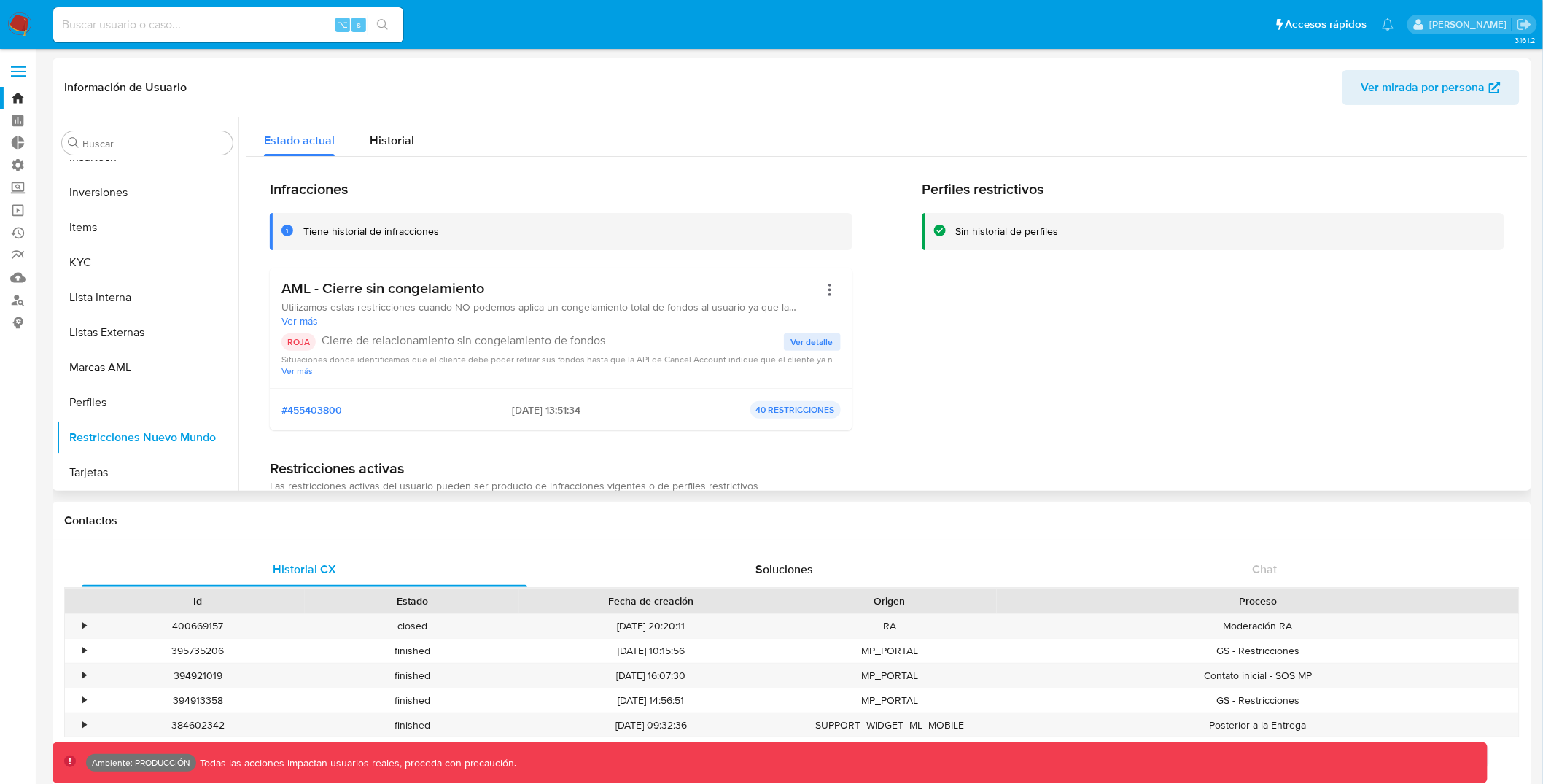
click at [788, 340] on button "Ver detalle" at bounding box center [813, 342] width 57 height 17
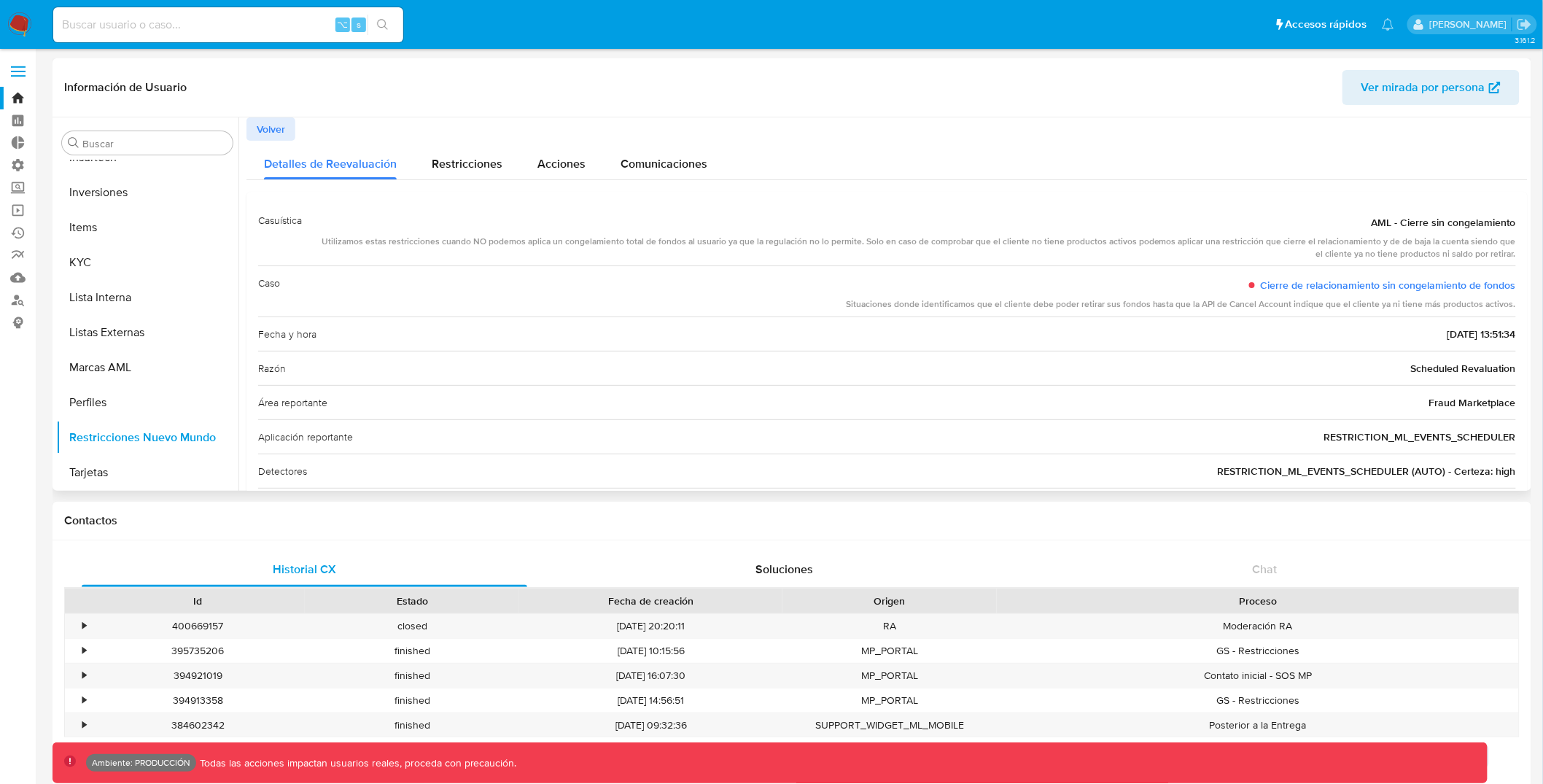
click at [257, 131] on span "Volver" at bounding box center [271, 129] width 28 height 20
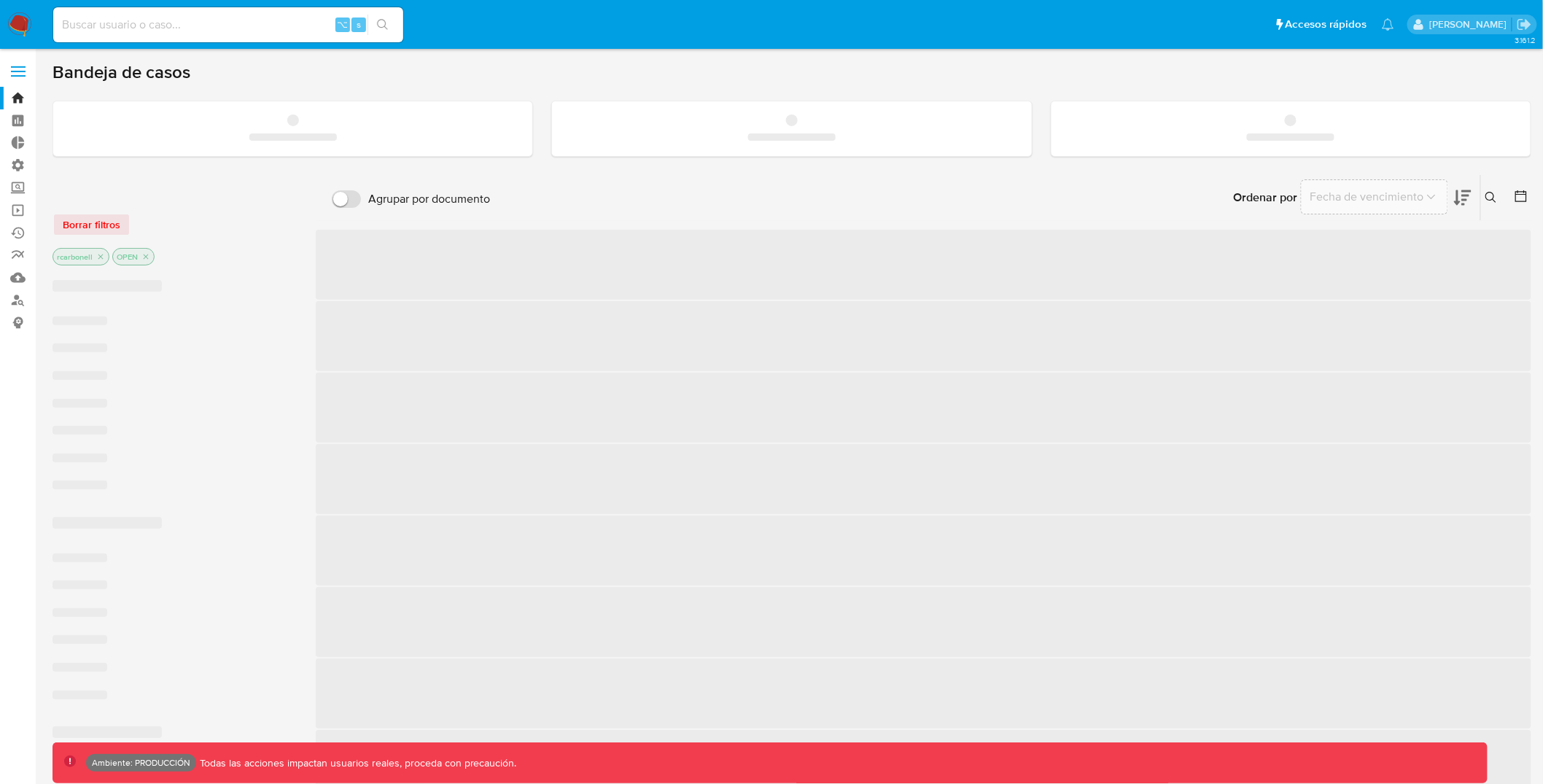
click at [17, 72] on label at bounding box center [18, 71] width 37 height 31
click at [0, 0] on input "checkbox" at bounding box center [0, 0] width 0 height 0
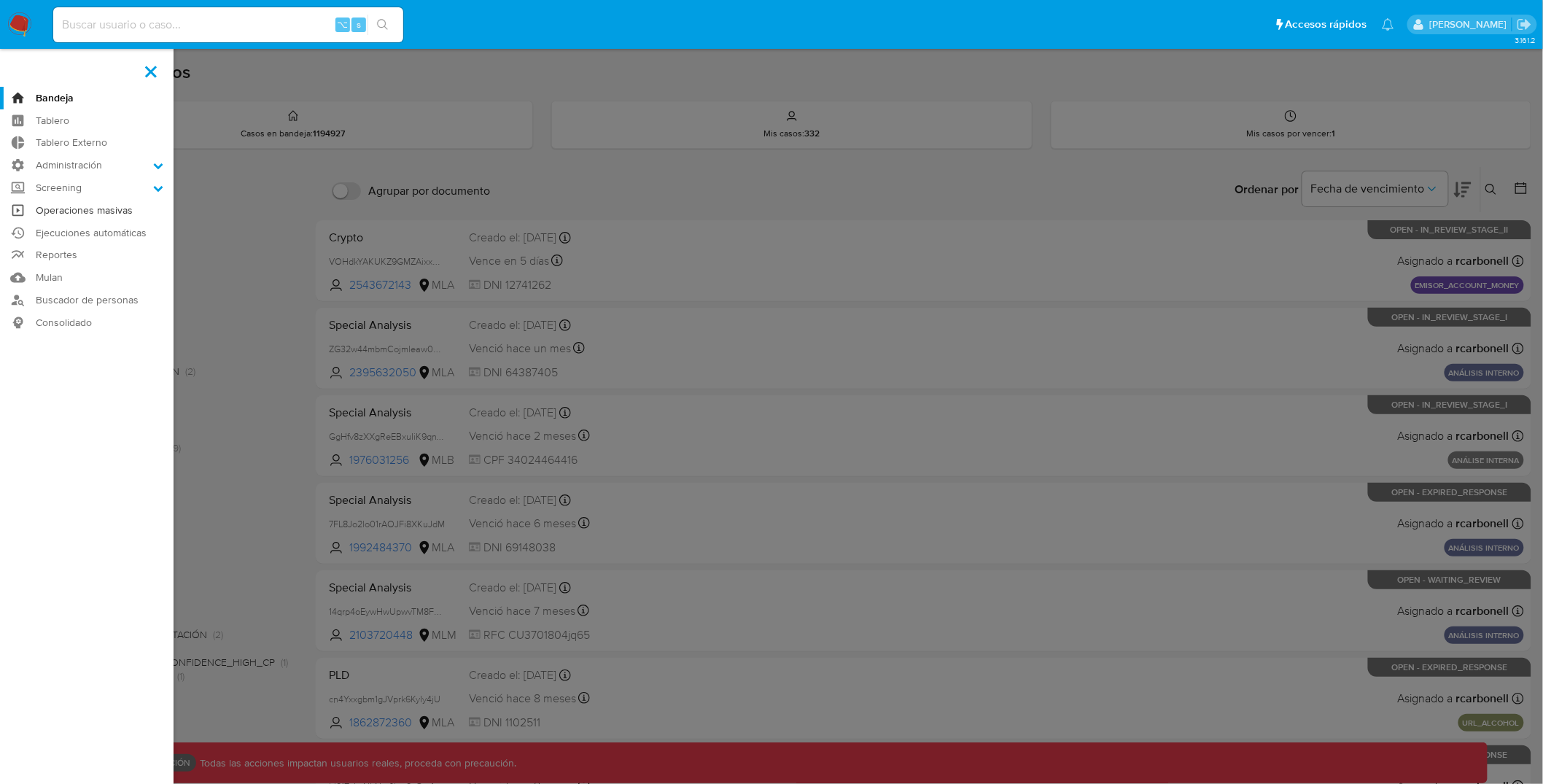
click at [103, 211] on link "Operaciones masivas" at bounding box center [87, 210] width 174 height 23
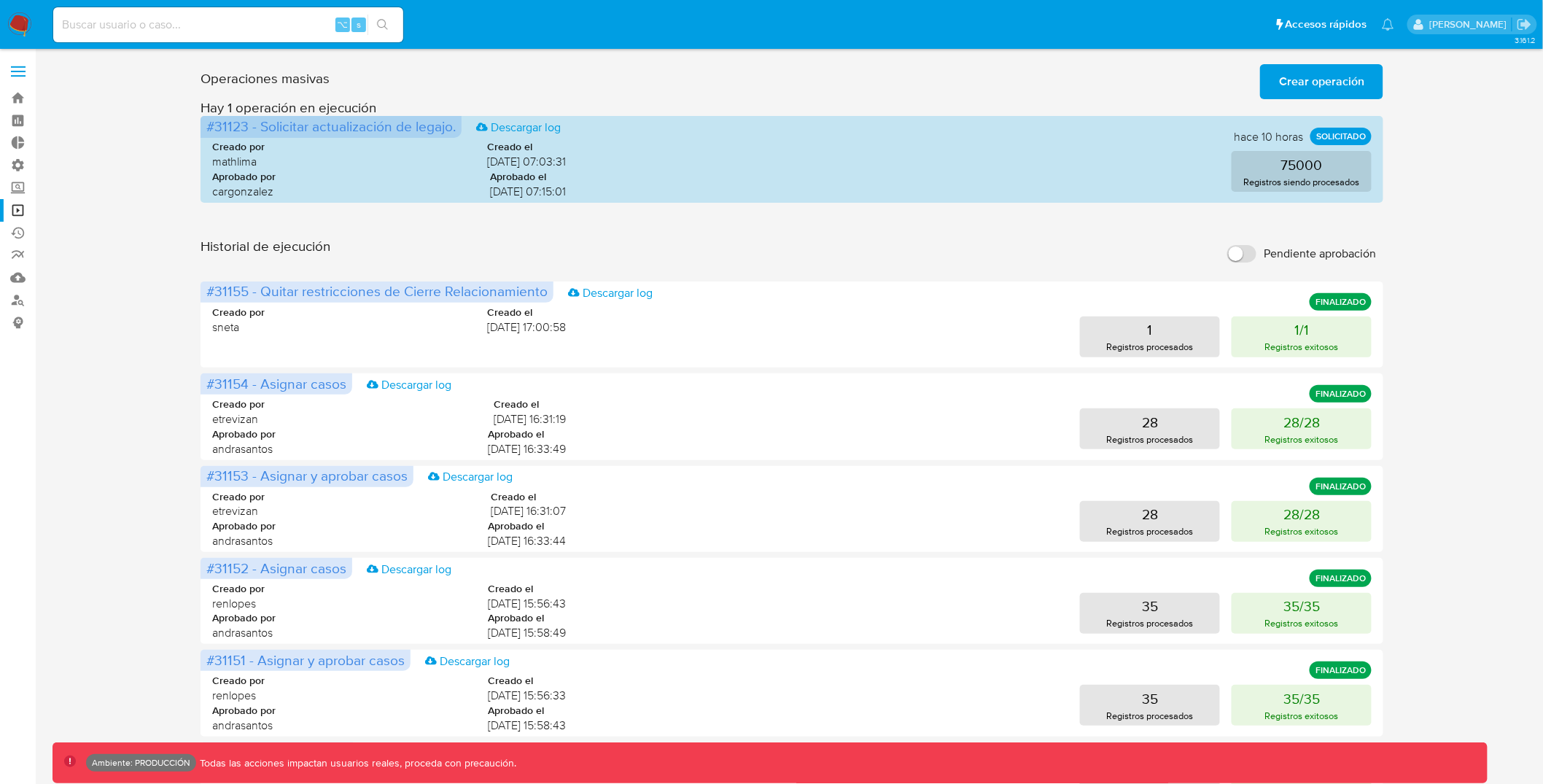
click at [1410, 336] on div "Operaciones masivas Crear operación Sólo puede [PERSON_NAME] hasta un máximo de…" at bounding box center [791, 651] width 1479 height 1185
click at [1329, 329] on button "1/1 Registros exitosos" at bounding box center [1302, 336] width 140 height 41
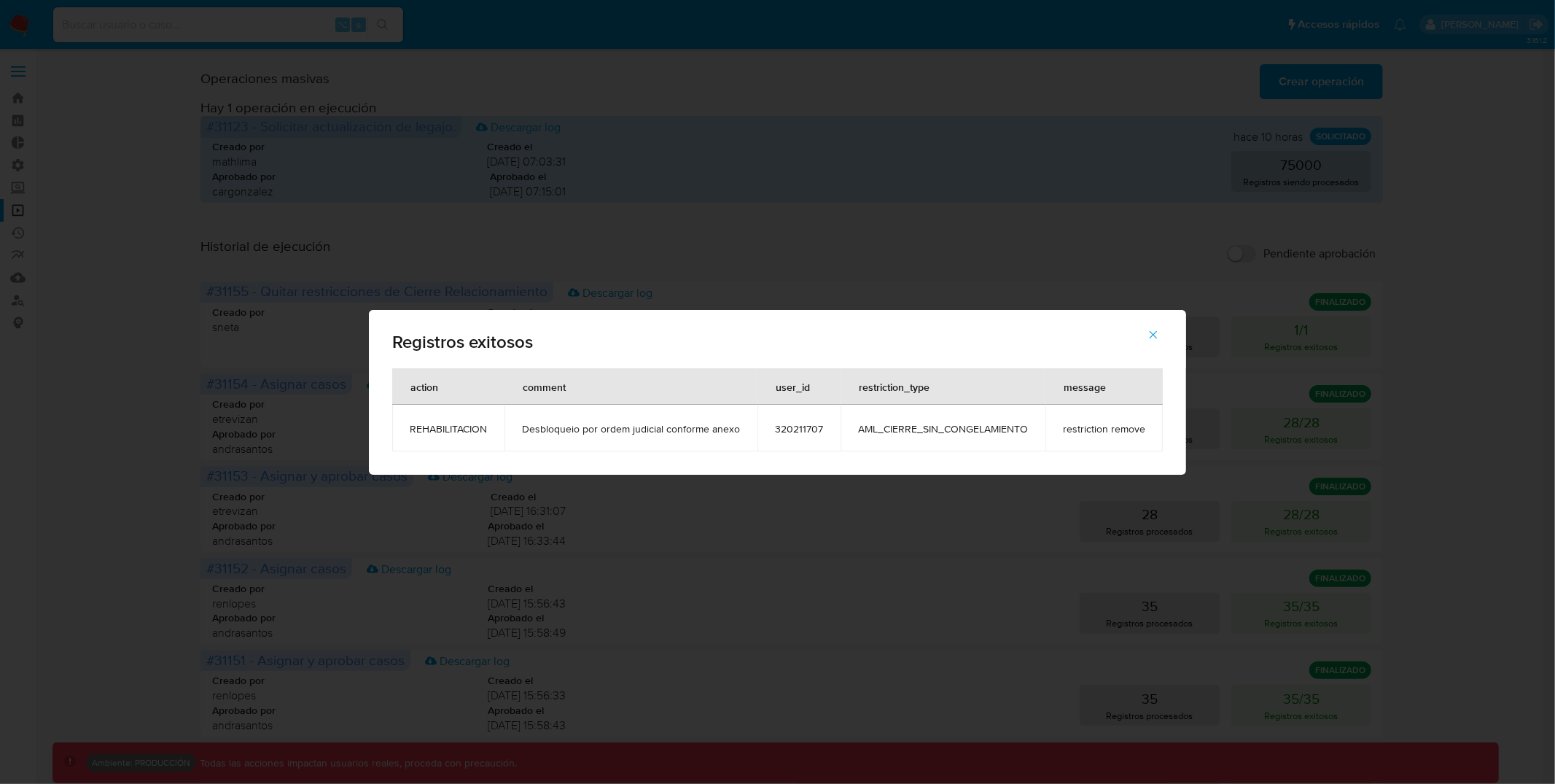
click at [1478, 291] on div "Registros exitosos action comment user_id restriction_type message REHABILITACI…" at bounding box center [777, 392] width 1555 height 784
click at [1154, 331] on icon "button" at bounding box center [1153, 334] width 13 height 13
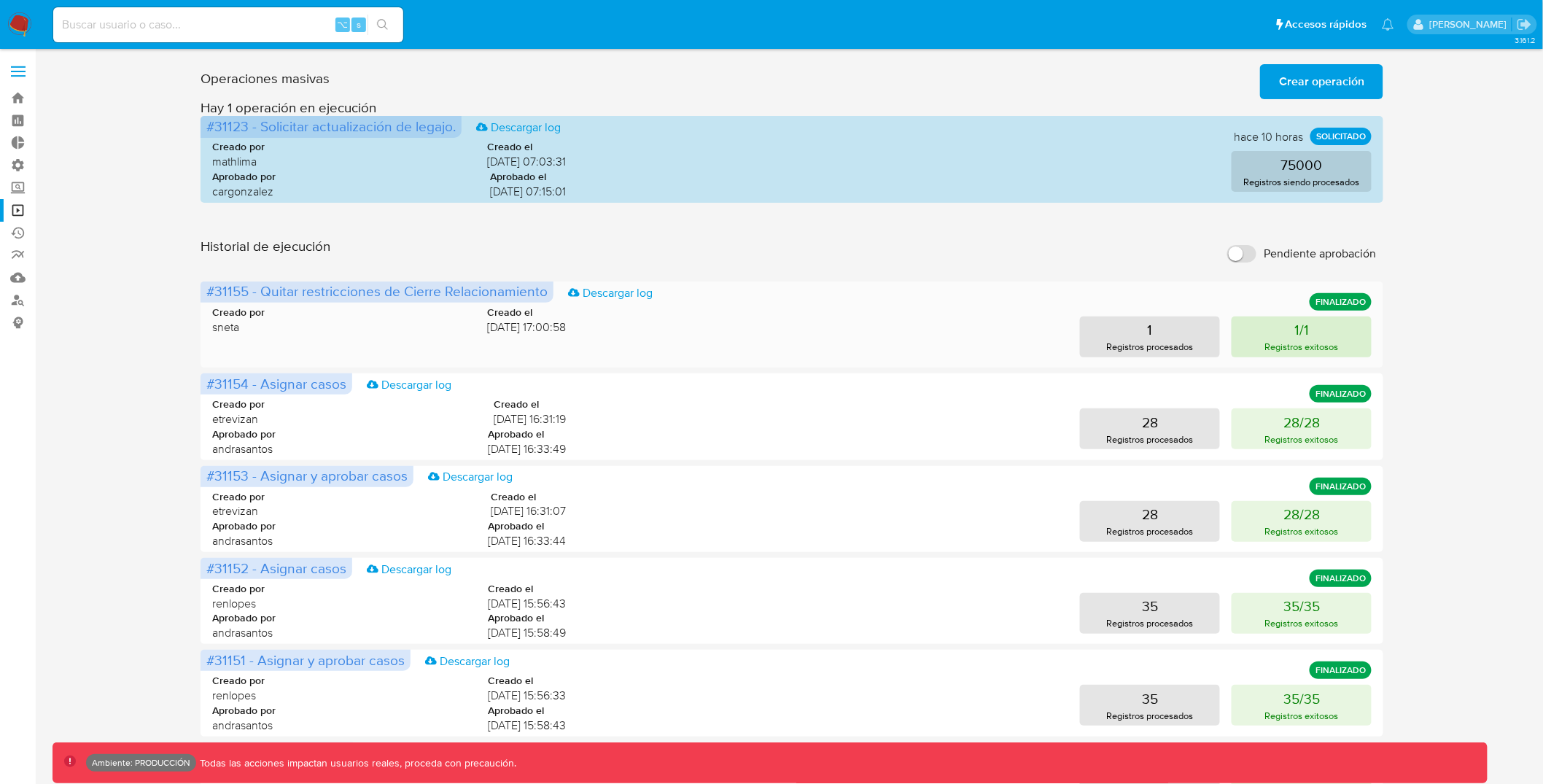
click at [1263, 344] on button "1/1 Registros exitosos" at bounding box center [1302, 336] width 140 height 41
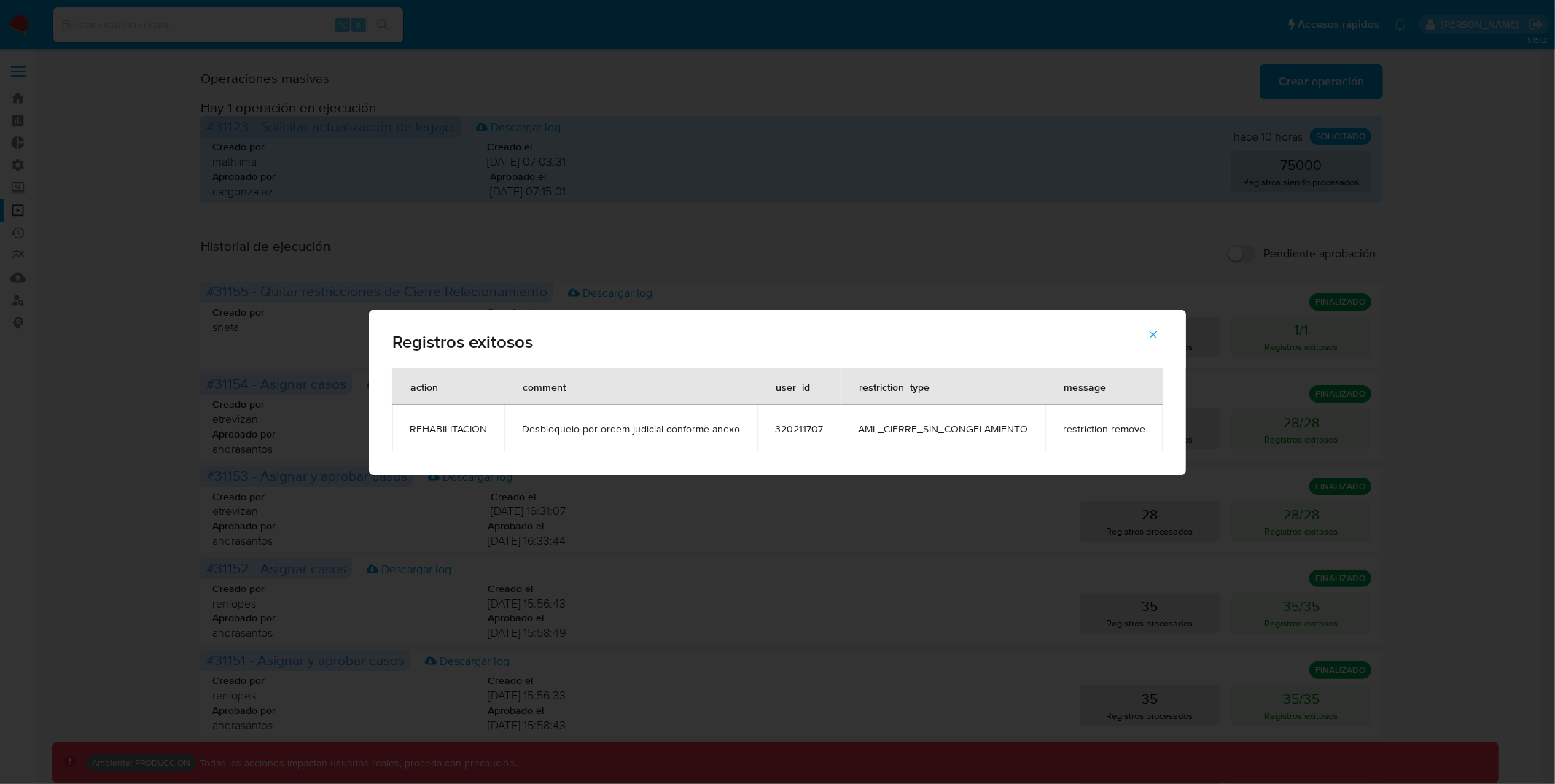
click at [814, 424] on span "320211707" at bounding box center [798, 428] width 48 height 13
click at [1158, 331] on icon "button" at bounding box center [1153, 334] width 13 height 13
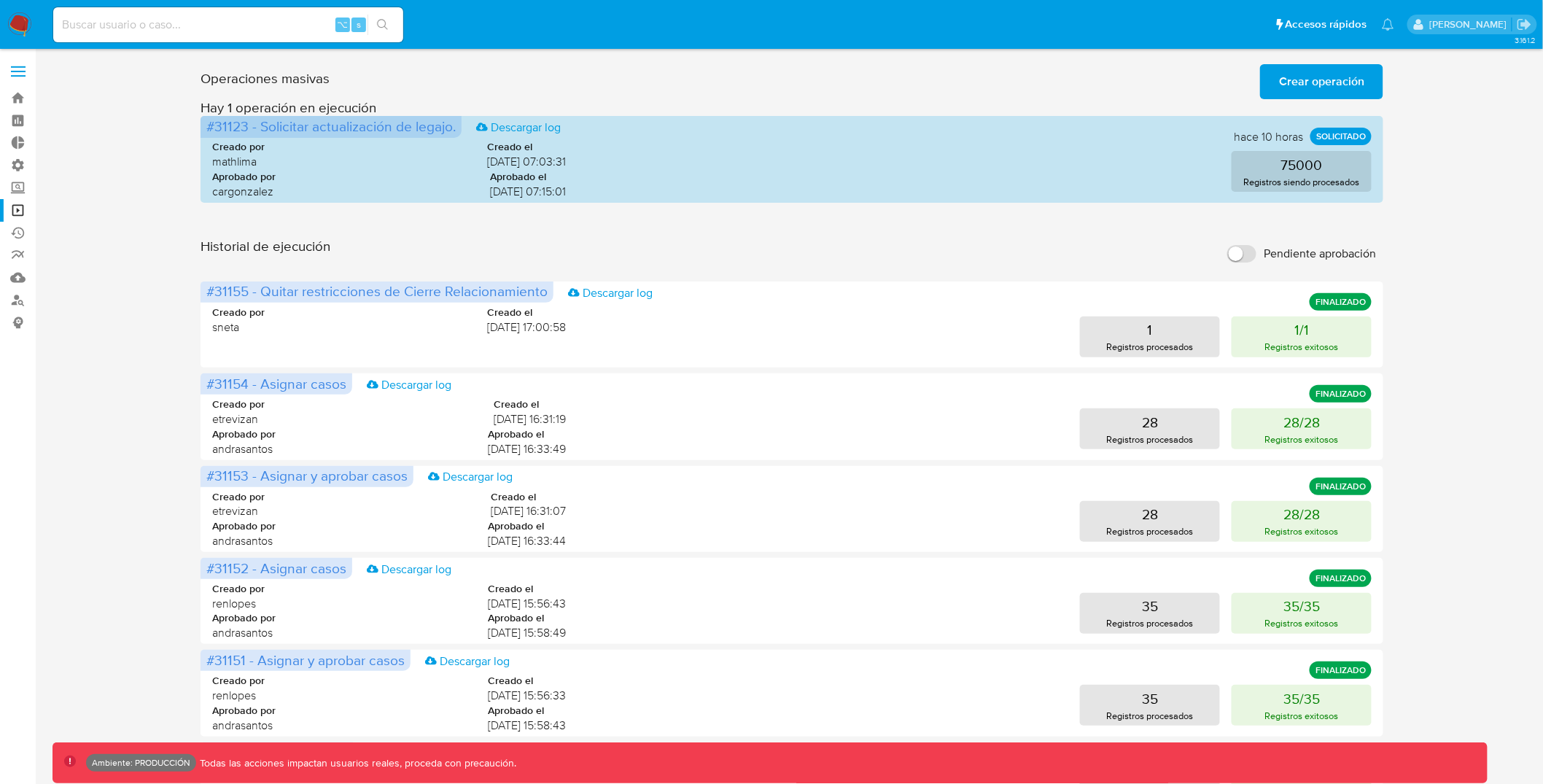
click at [259, 38] on div "⌥ s" at bounding box center [228, 24] width 350 height 35
click at [258, 31] on input at bounding box center [228, 25] width 350 height 19
paste input "320211707"
type input "320211707"
click at [388, 31] on button "search-icon" at bounding box center [383, 25] width 30 height 20
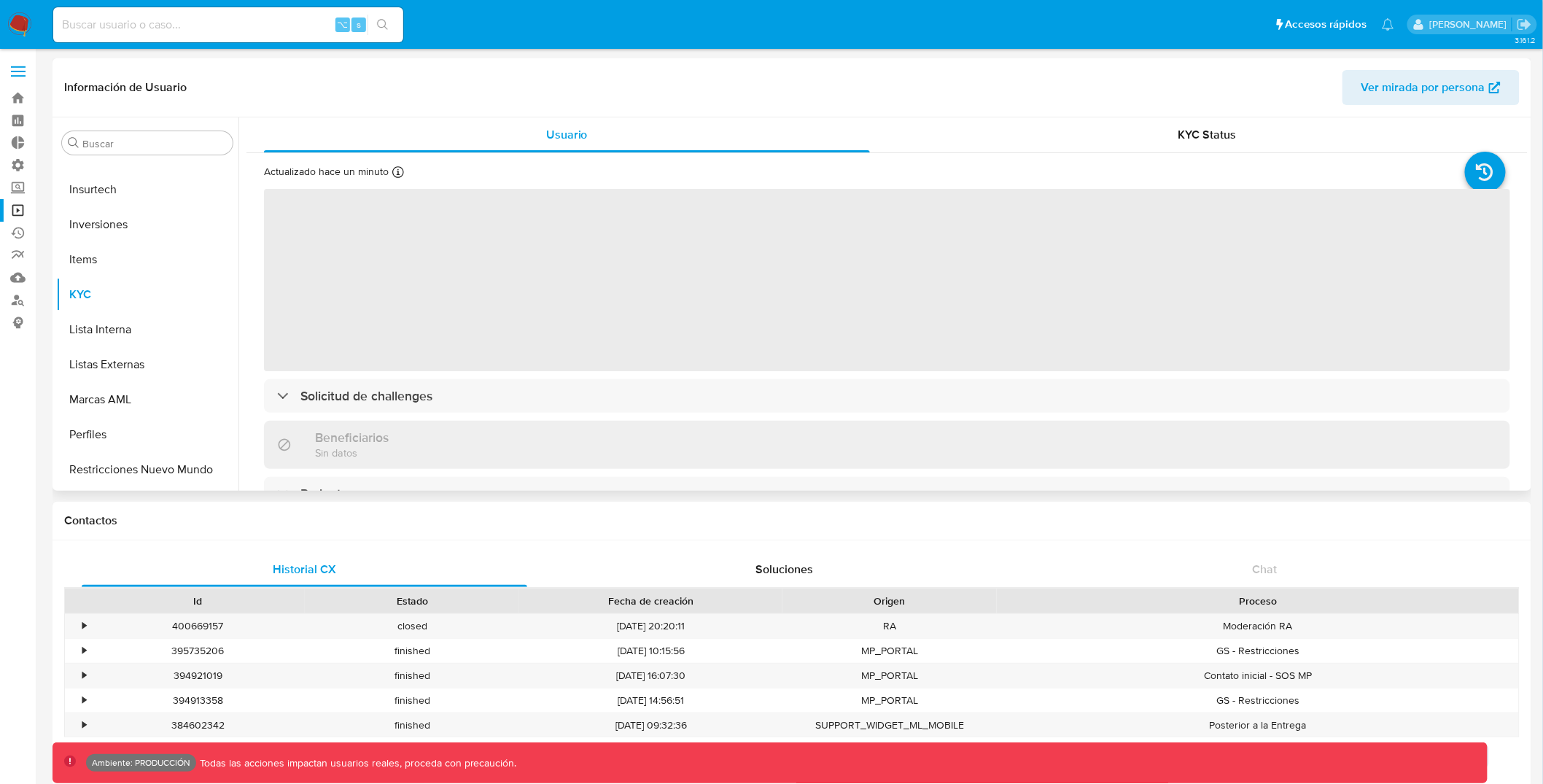
scroll to position [755, 0]
click at [147, 433] on button "Restricciones Nuevo Mundo" at bounding box center [142, 437] width 171 height 35
select select "10"
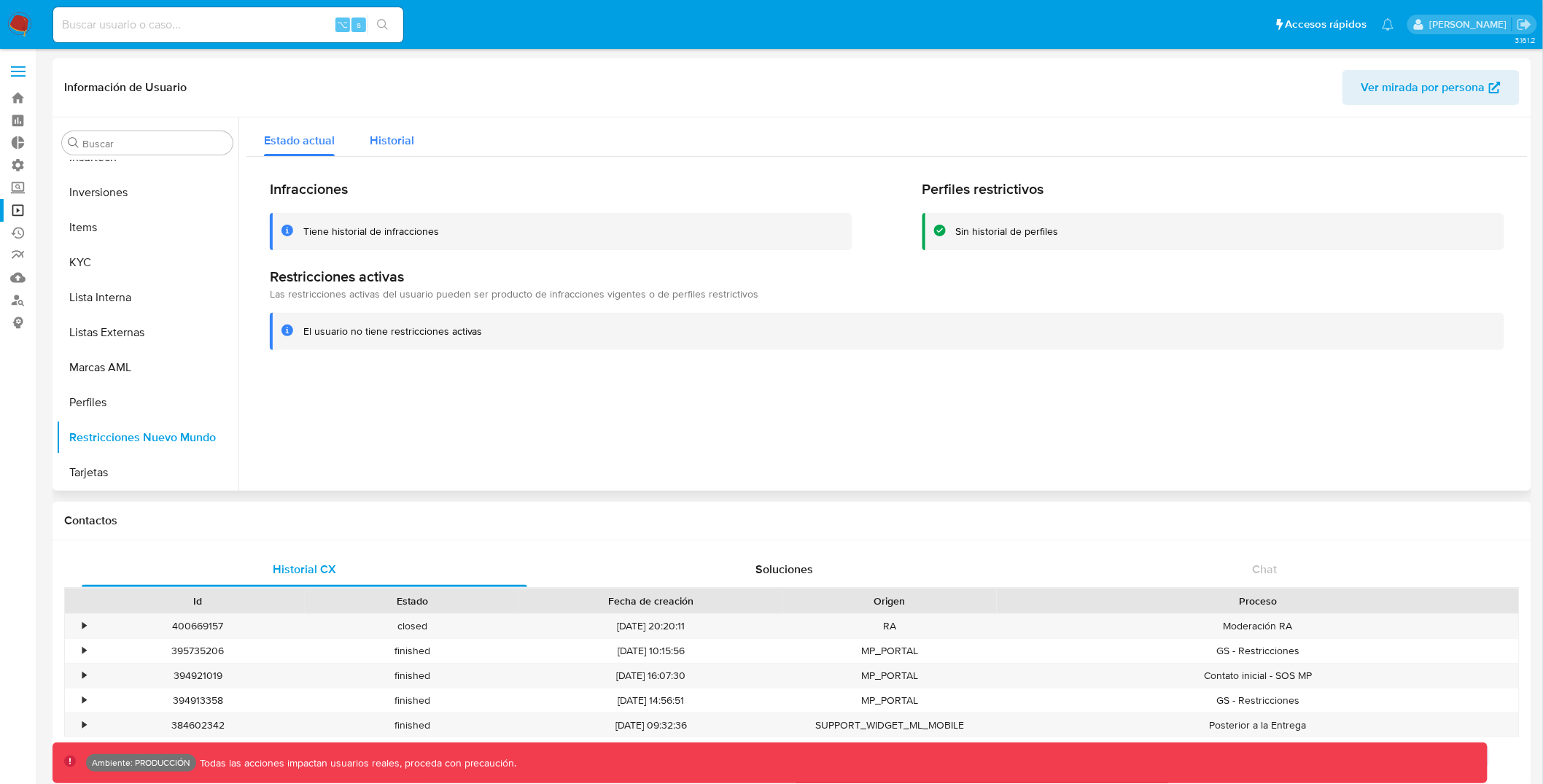
click at [377, 145] on span "Historial" at bounding box center [391, 140] width 45 height 16
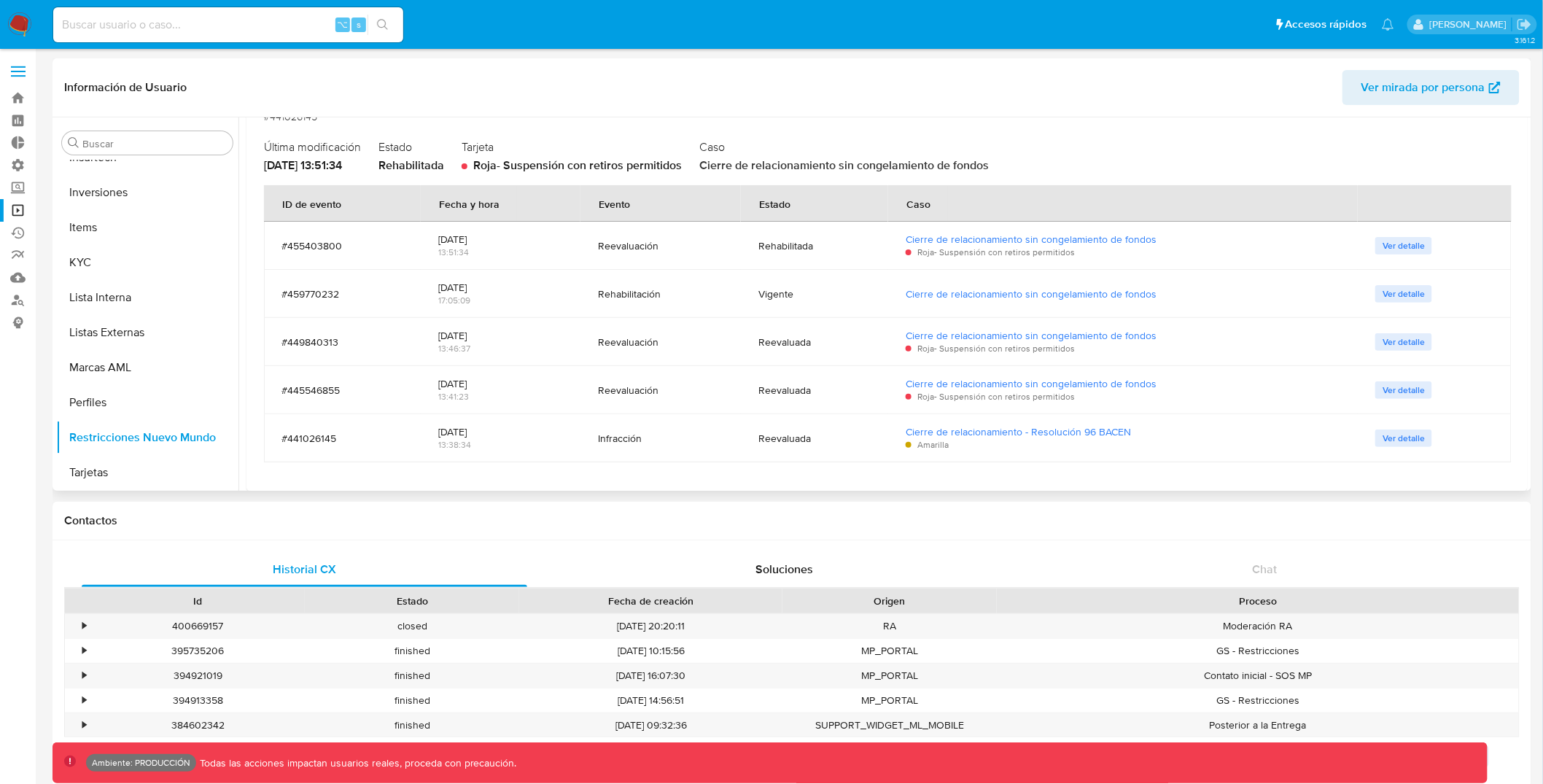
scroll to position [154, 0]
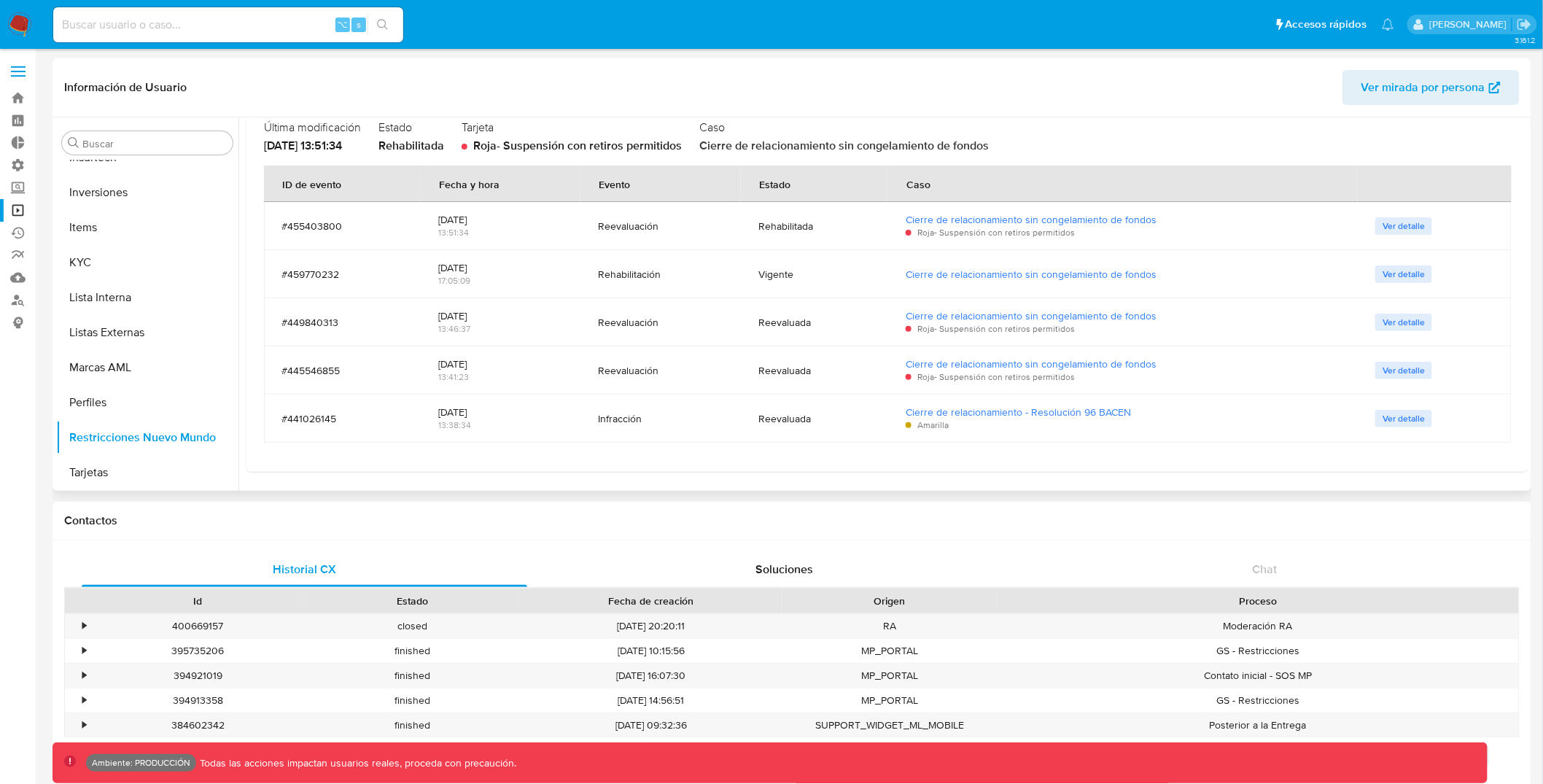
click at [799, 229] on div "Rehabilitada" at bounding box center [814, 225] width 112 height 13
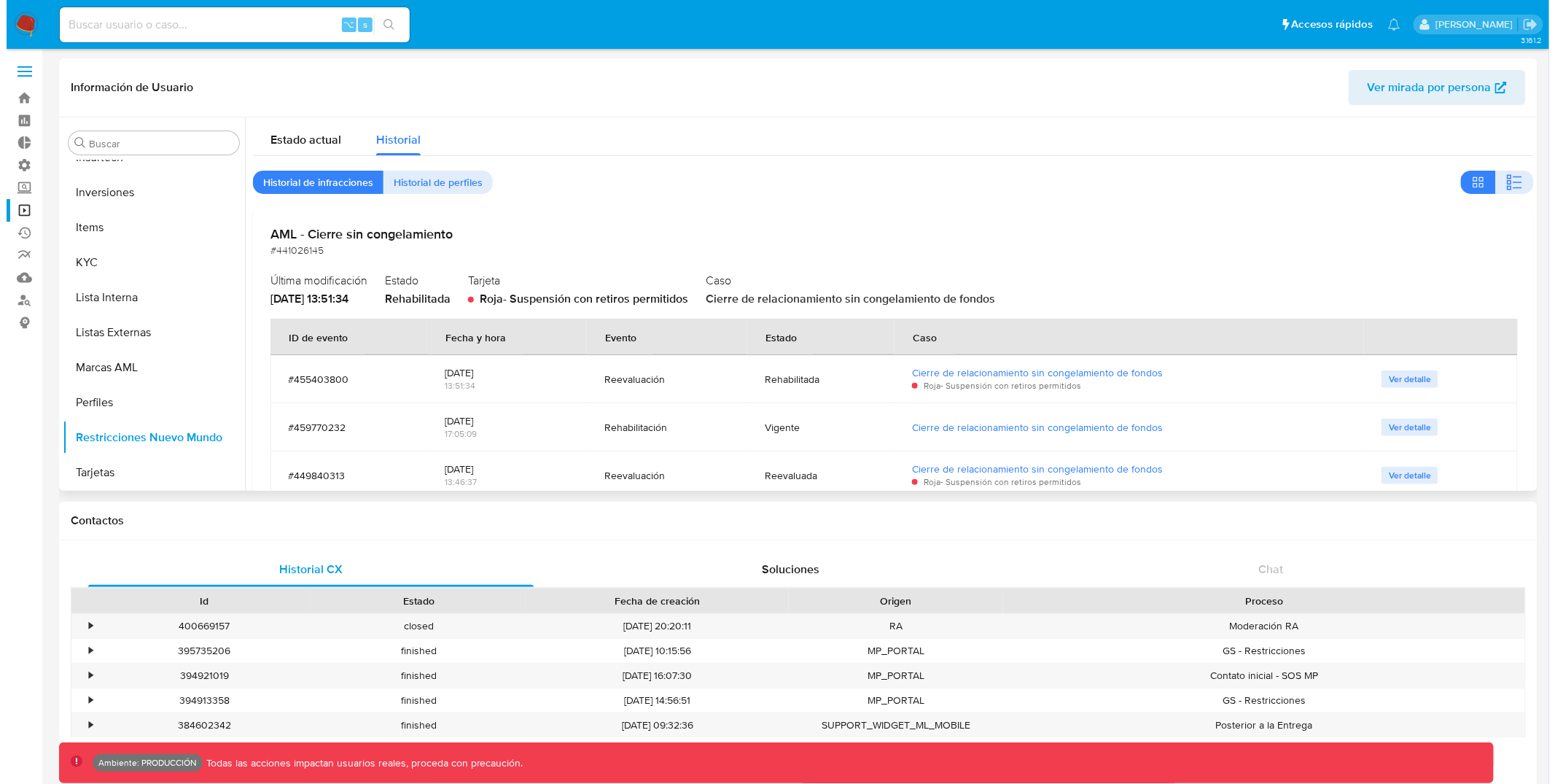
scroll to position [0, 0]
